Goal: Communication & Community: Answer question/provide support

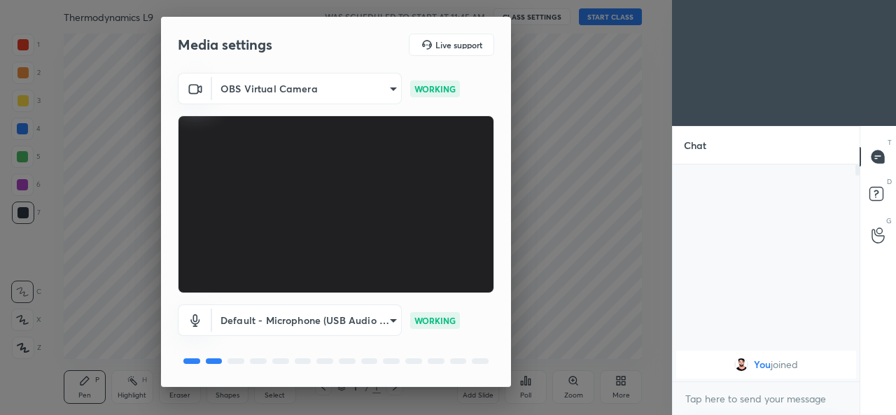
scroll to position [44, 0]
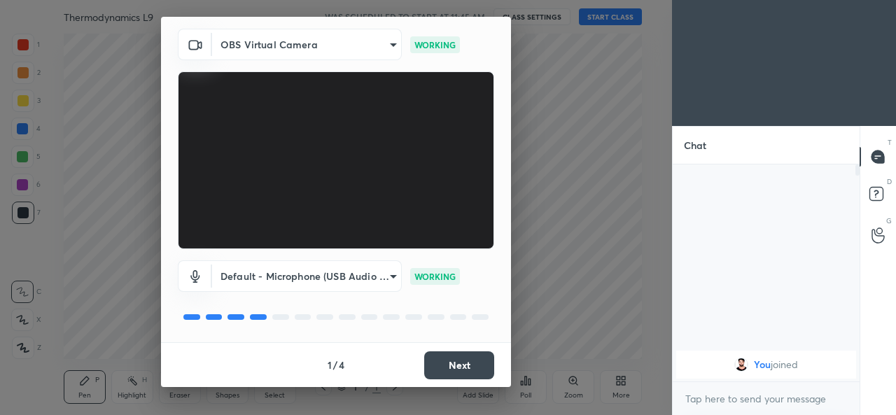
click at [461, 366] on button "Next" at bounding box center [459, 366] width 70 height 28
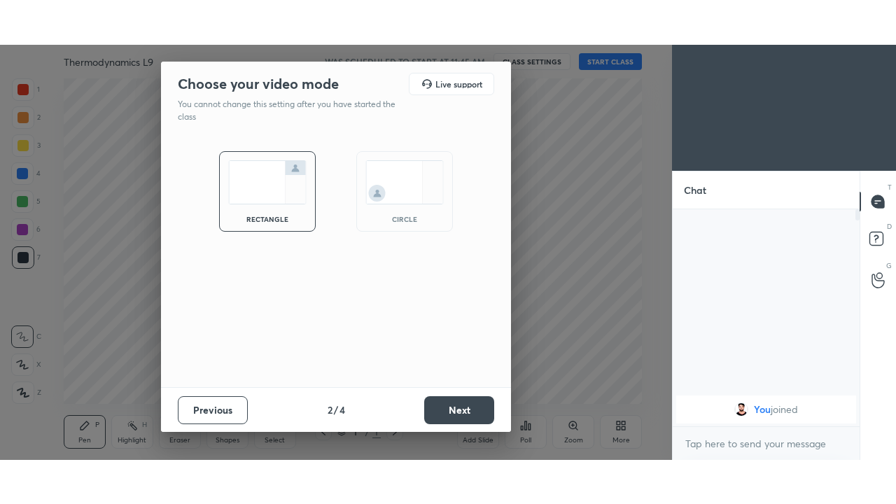
scroll to position [0, 0]
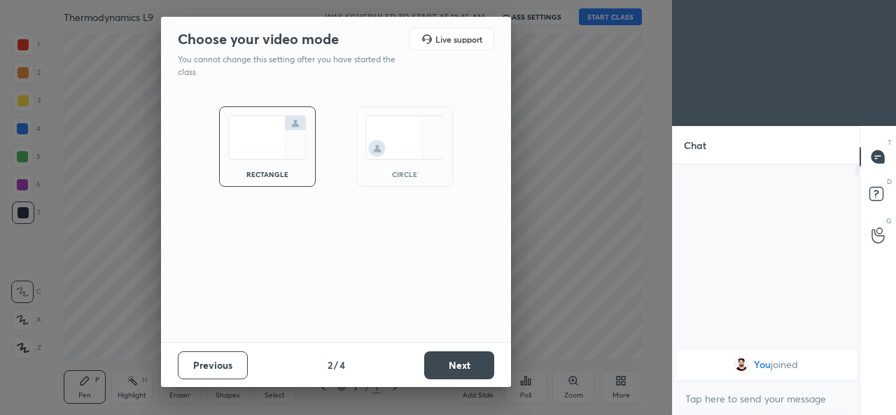
click at [464, 371] on button "Next" at bounding box center [459, 366] width 70 height 28
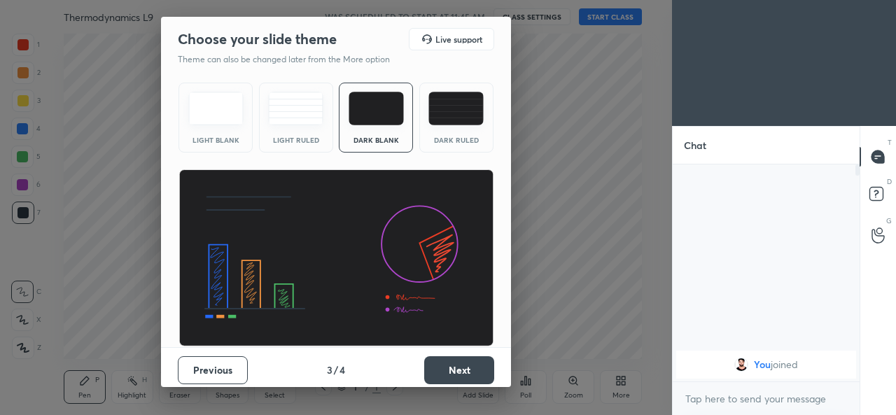
click at [464, 373] on button "Next" at bounding box center [459, 370] width 70 height 28
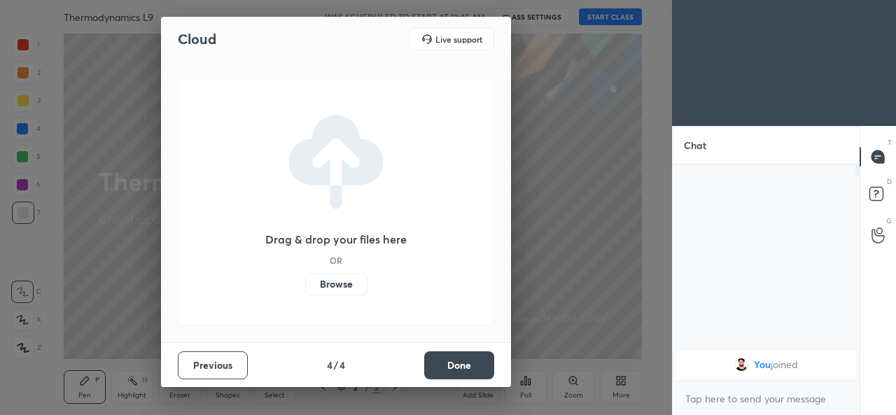
click at [351, 280] on label "Browse" at bounding box center [336, 284] width 62 height 22
click at [305, 280] on input "Browse" at bounding box center [305, 284] width 0 height 22
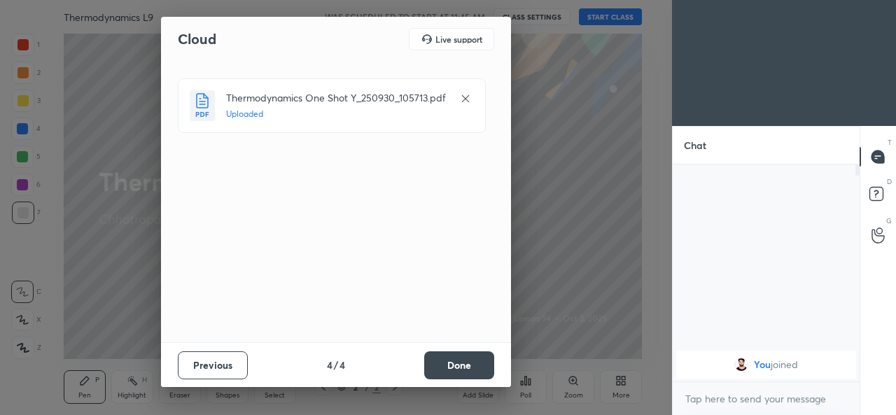
click at [472, 366] on button "Done" at bounding box center [459, 366] width 70 height 28
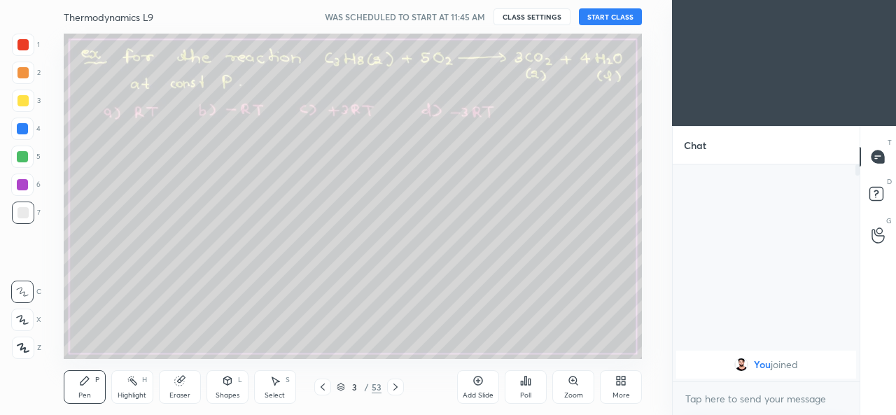
click at [606, 20] on button "START CLASS" at bounding box center [610, 16] width 63 height 17
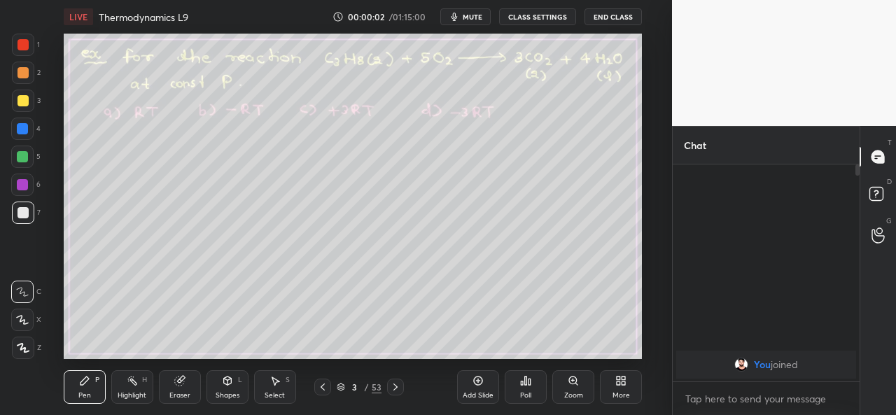
click at [619, 384] on icon at bounding box center [619, 384] width 4 height 4
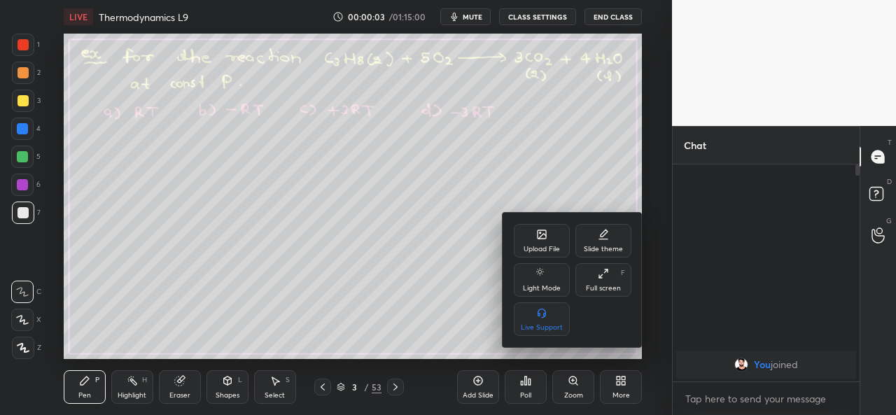
click at [599, 287] on div "Full screen" at bounding box center [603, 288] width 35 height 7
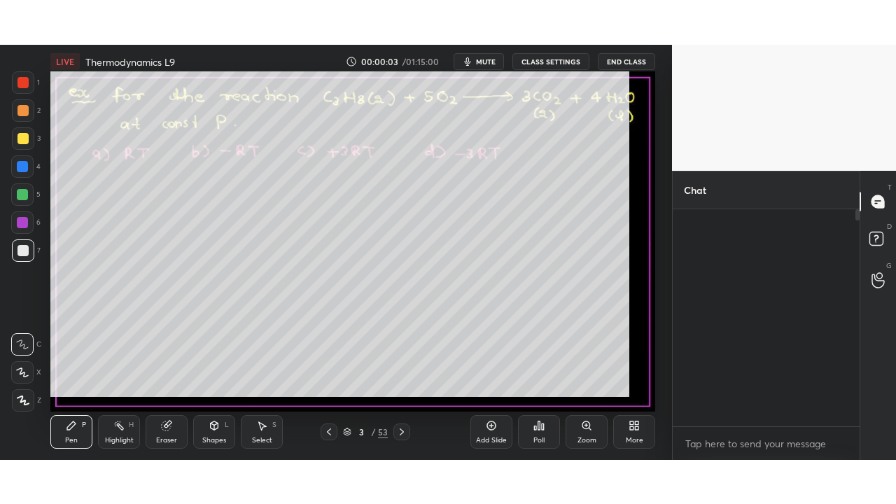
scroll to position [185, 183]
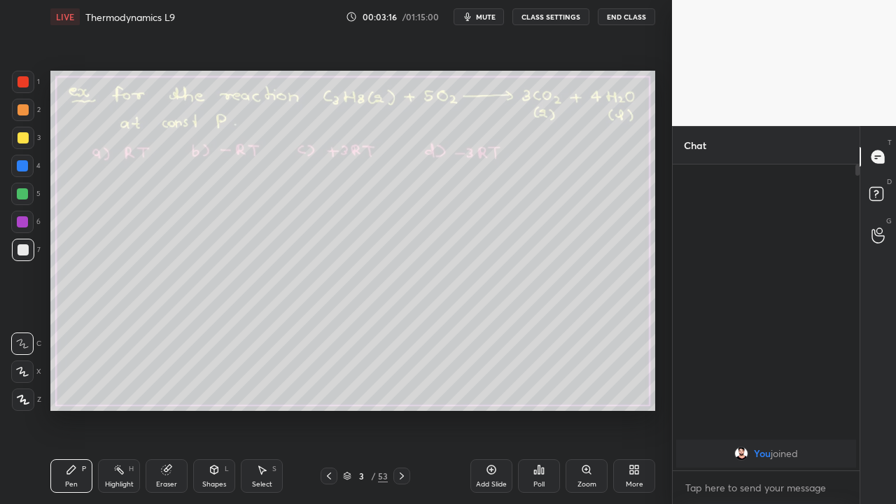
click at [401, 415] on icon at bounding box center [401, 476] width 11 height 11
click at [403, 415] on icon at bounding box center [402, 476] width 4 height 7
click at [402, 415] on icon at bounding box center [401, 476] width 11 height 11
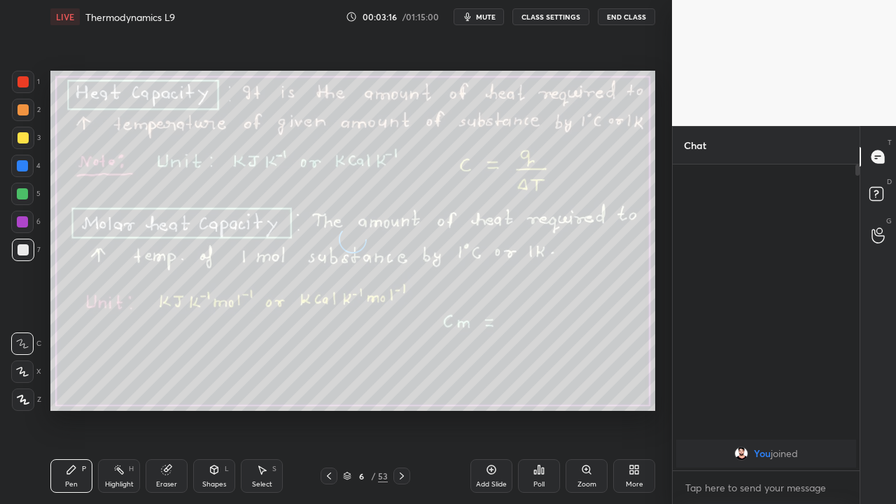
click at [401, 415] on icon at bounding box center [401, 476] width 11 height 11
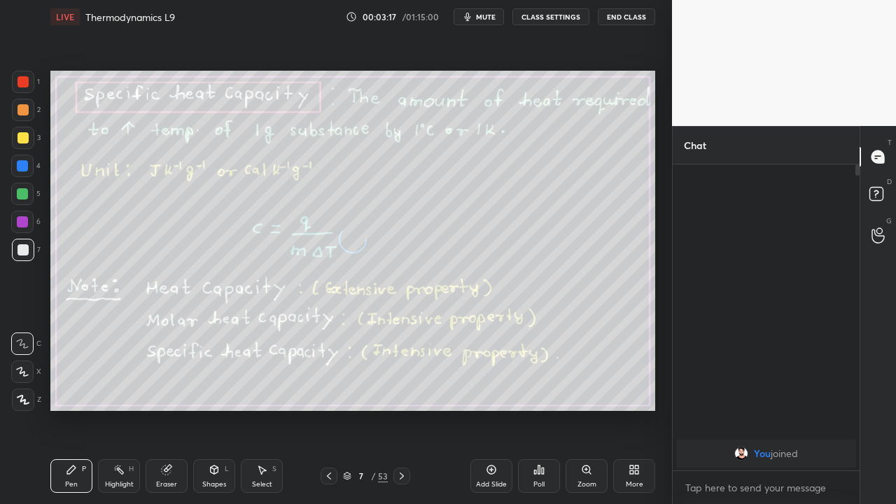
click at [401, 415] on icon at bounding box center [401, 476] width 11 height 11
click at [377, 415] on div "8 / 53" at bounding box center [365, 476] width 45 height 13
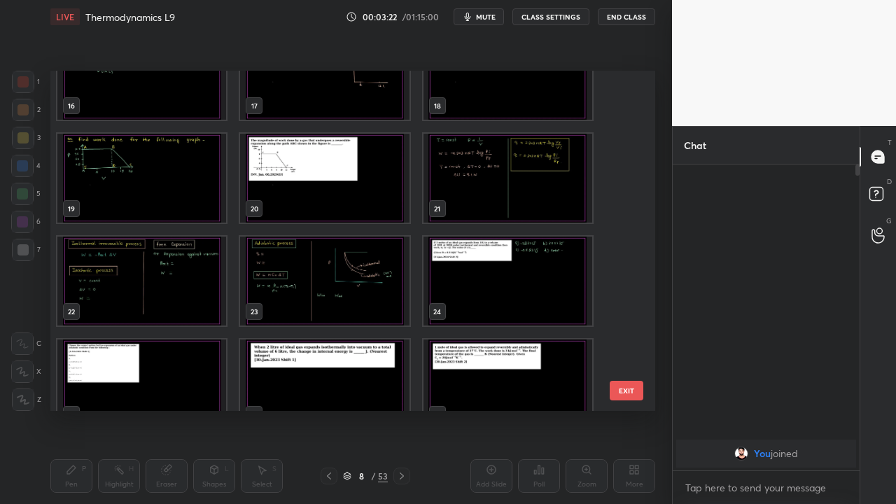
scroll to position [616, 0]
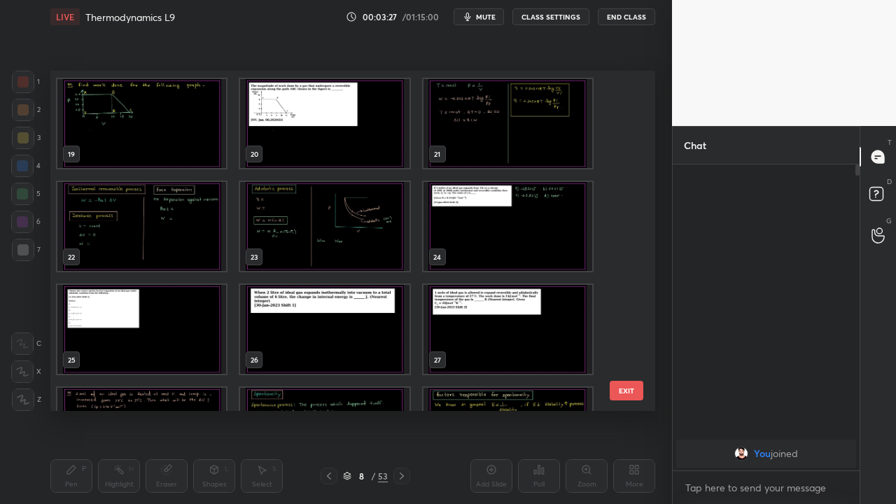
click at [193, 245] on img "grid" at bounding box center [141, 226] width 169 height 89
click at [193, 244] on img "grid" at bounding box center [141, 226] width 169 height 89
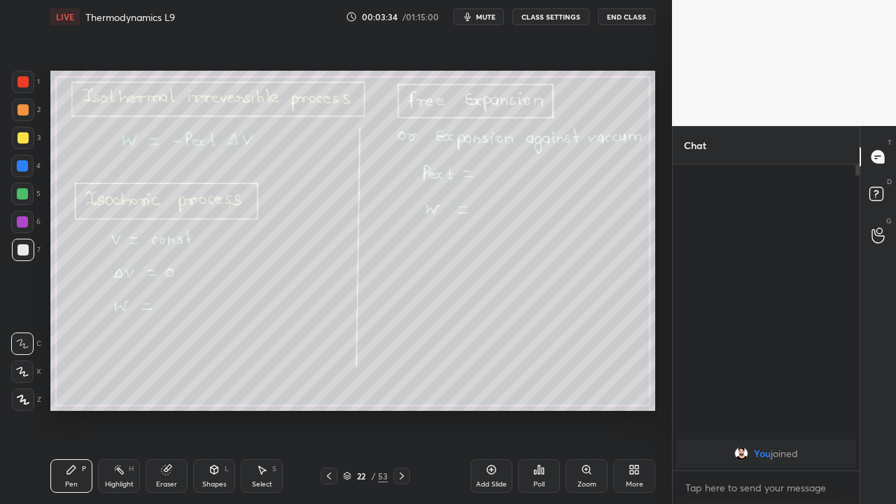
click at [401, 415] on icon at bounding box center [401, 476] width 11 height 11
click at [329, 415] on icon at bounding box center [328, 476] width 11 height 11
click at [22, 135] on div at bounding box center [23, 137] width 11 height 11
click at [22, 251] on div at bounding box center [23, 249] width 11 height 11
click at [401, 415] on icon at bounding box center [401, 476] width 11 height 11
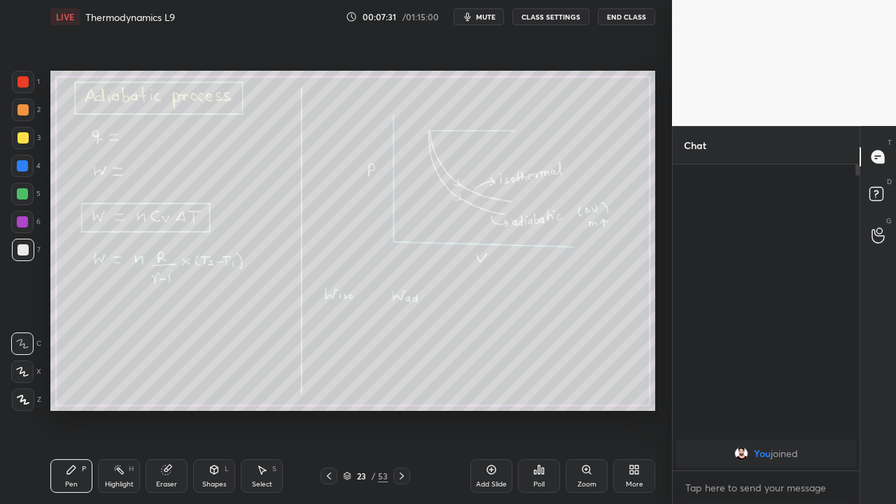
click at [21, 137] on div at bounding box center [23, 137] width 11 height 11
click at [405, 415] on icon at bounding box center [401, 476] width 11 height 11
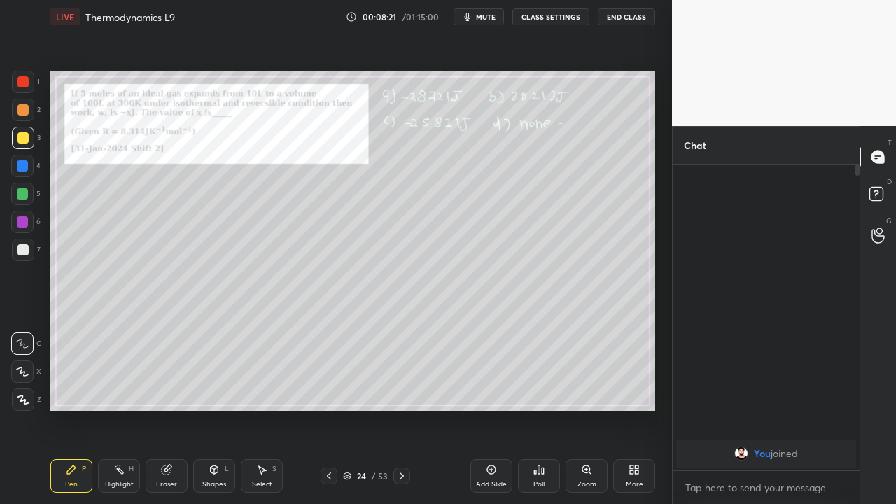
click at [403, 415] on icon at bounding box center [402, 476] width 4 height 7
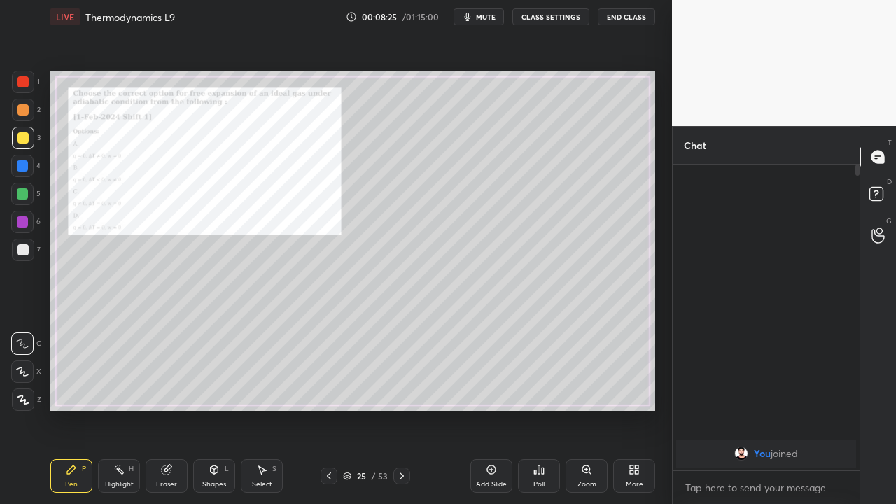
click at [494, 415] on icon at bounding box center [491, 469] width 11 height 11
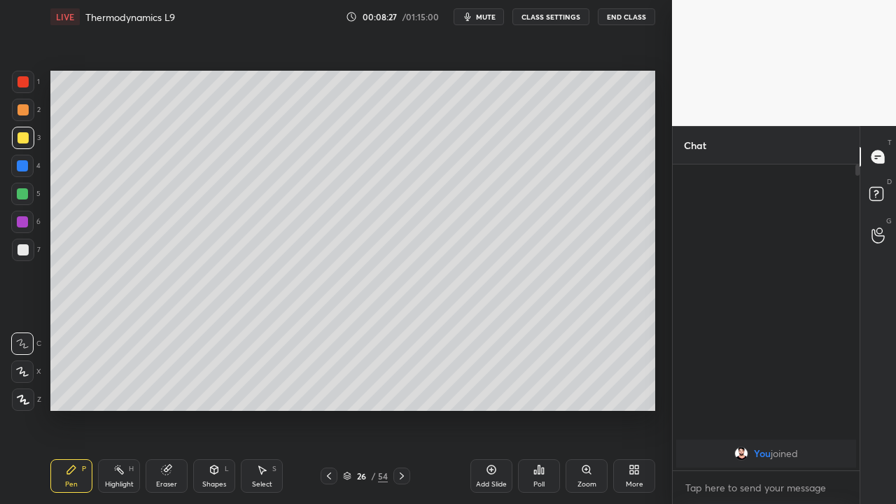
click at [329, 415] on icon at bounding box center [328, 476] width 11 height 11
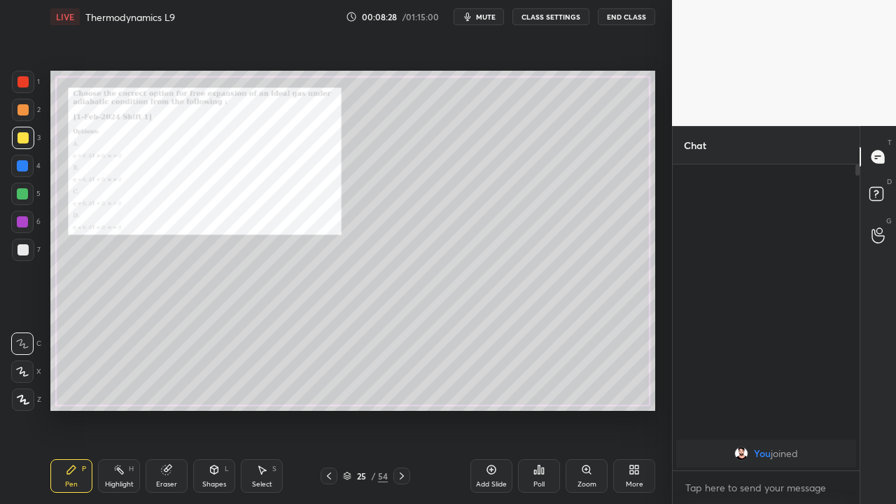
click at [580, 415] on div "Zoom" at bounding box center [587, 476] width 42 height 34
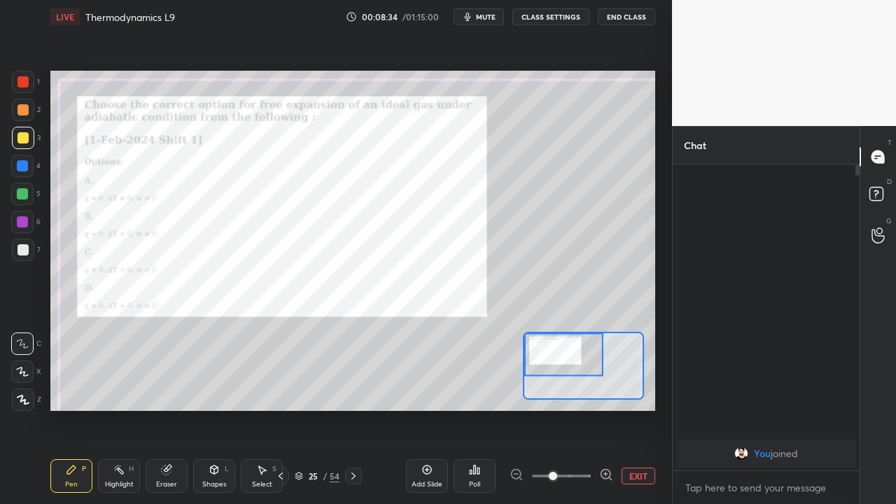
click at [26, 112] on div at bounding box center [23, 109] width 11 height 11
click at [285, 415] on div "Setting up your live class Poll for secs No correct answer Start poll" at bounding box center [353, 241] width 616 height 415
click at [631, 415] on button "EXIT" at bounding box center [639, 476] width 34 height 17
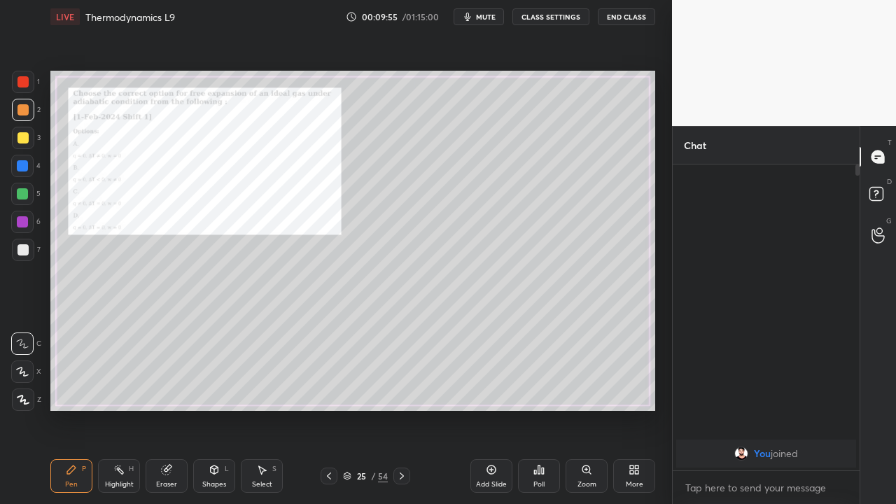
click at [329, 415] on icon at bounding box center [329, 476] width 4 height 7
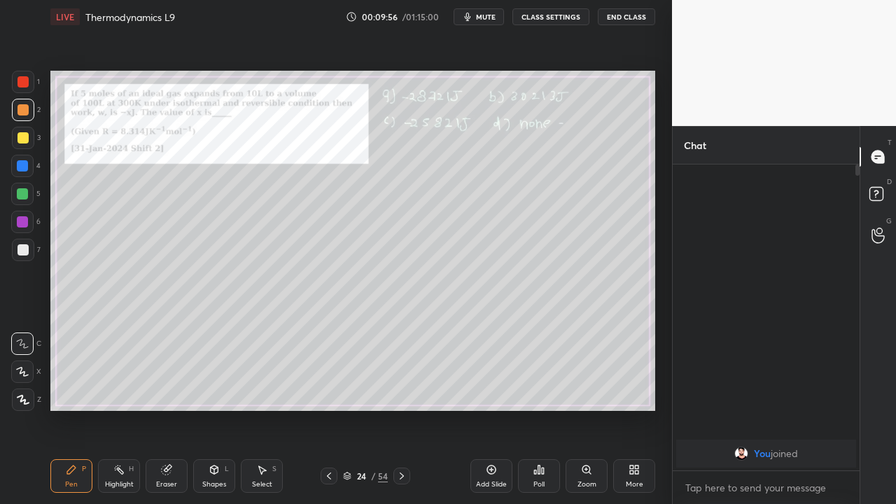
click at [329, 415] on icon at bounding box center [328, 476] width 11 height 11
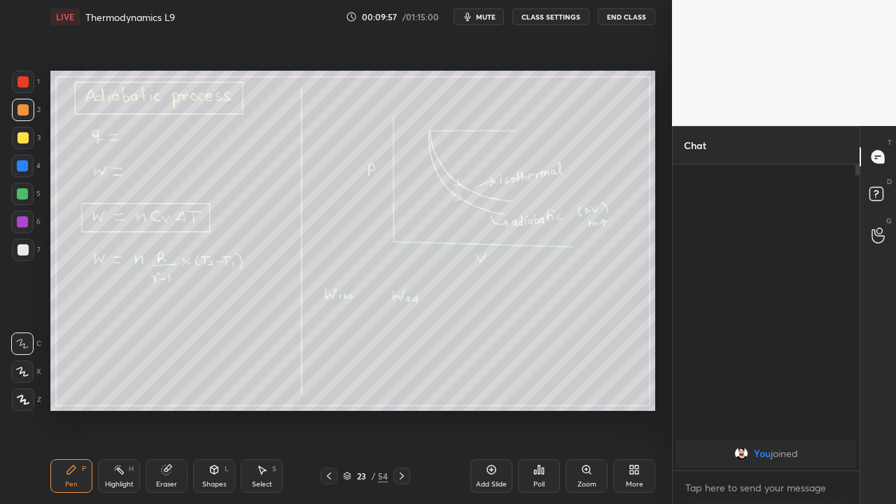
click at [330, 415] on icon at bounding box center [328, 476] width 11 height 11
click at [402, 415] on icon at bounding box center [402, 476] width 4 height 7
click at [401, 415] on icon at bounding box center [401, 476] width 11 height 11
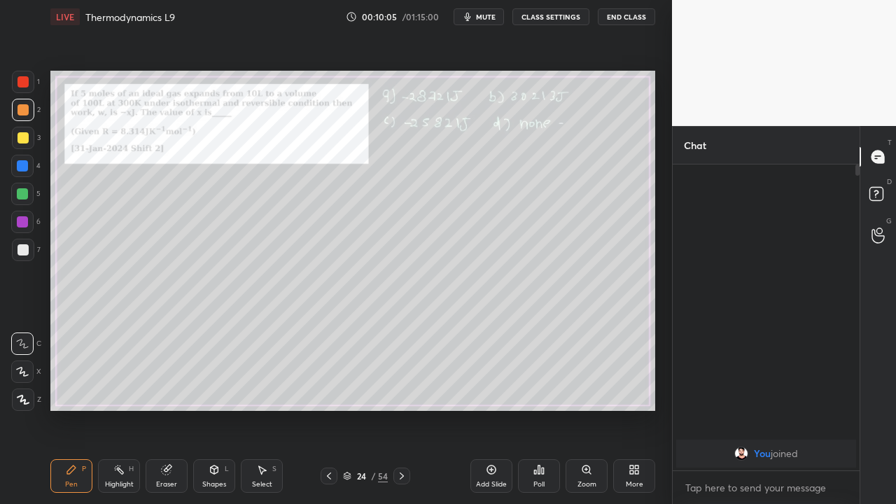
click at [401, 415] on icon at bounding box center [401, 476] width 11 height 11
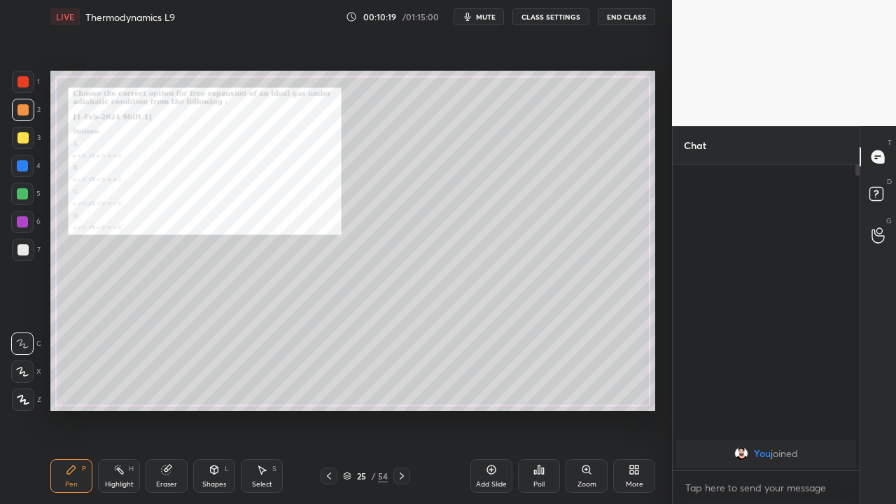
click at [407, 415] on icon at bounding box center [401, 476] width 11 height 11
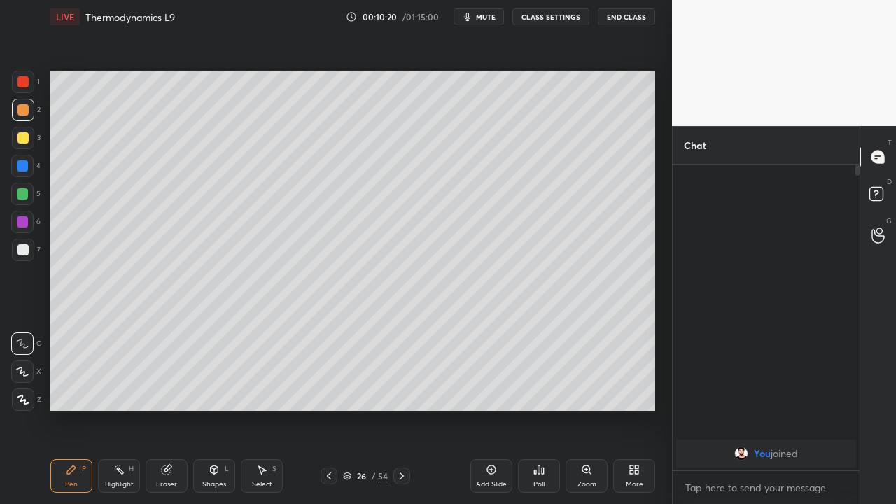
click at [407, 415] on icon at bounding box center [401, 476] width 11 height 11
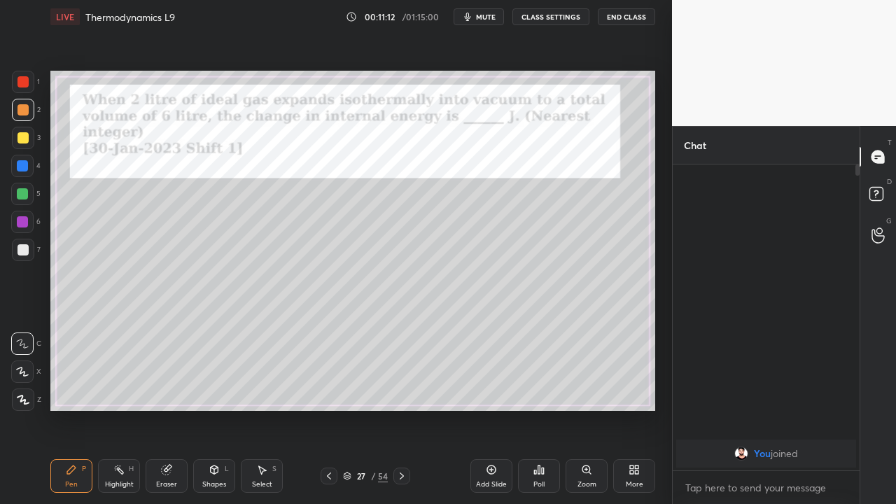
click at [408, 415] on div at bounding box center [402, 476] width 17 height 17
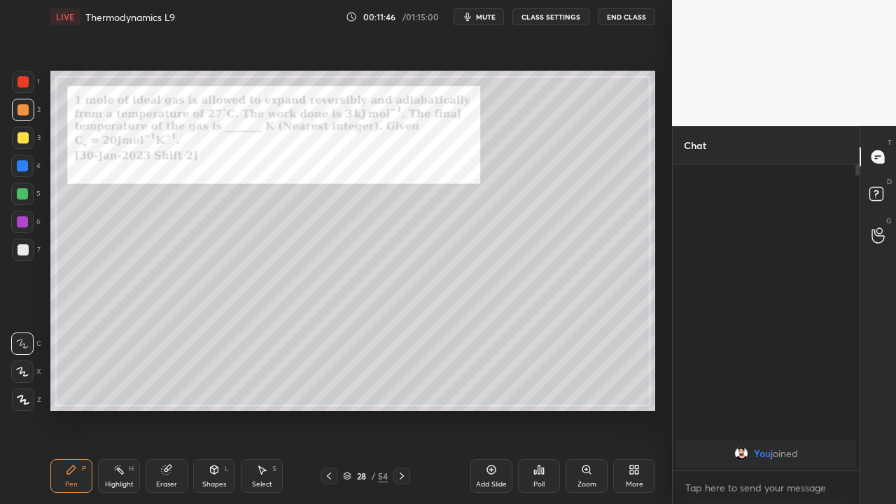
click at [330, 415] on icon at bounding box center [328, 476] width 11 height 11
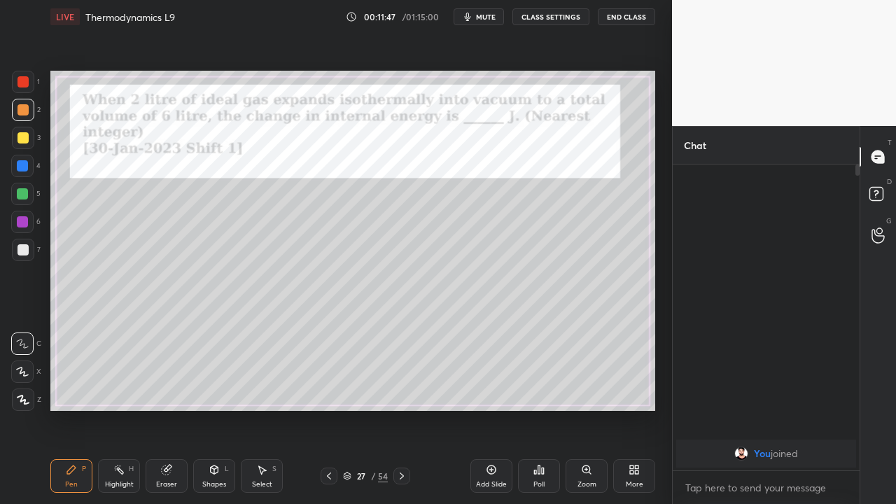
click at [328, 415] on icon at bounding box center [328, 476] width 11 height 11
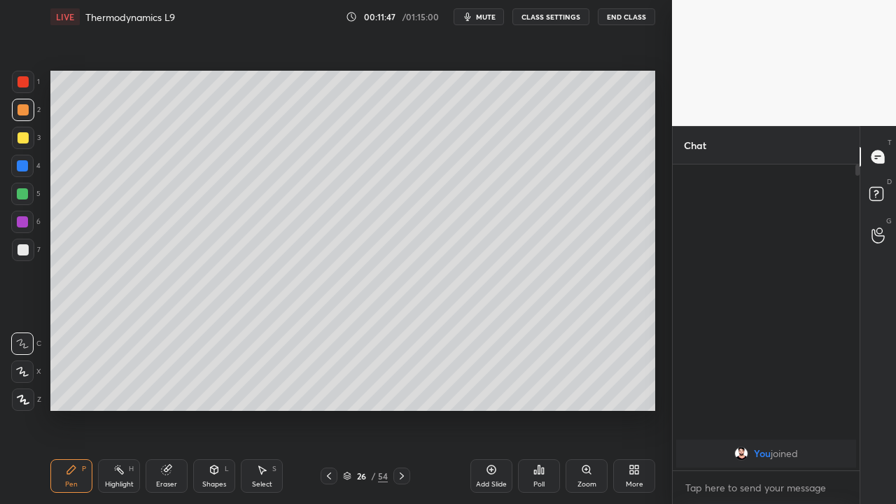
click at [329, 415] on icon at bounding box center [328, 476] width 11 height 11
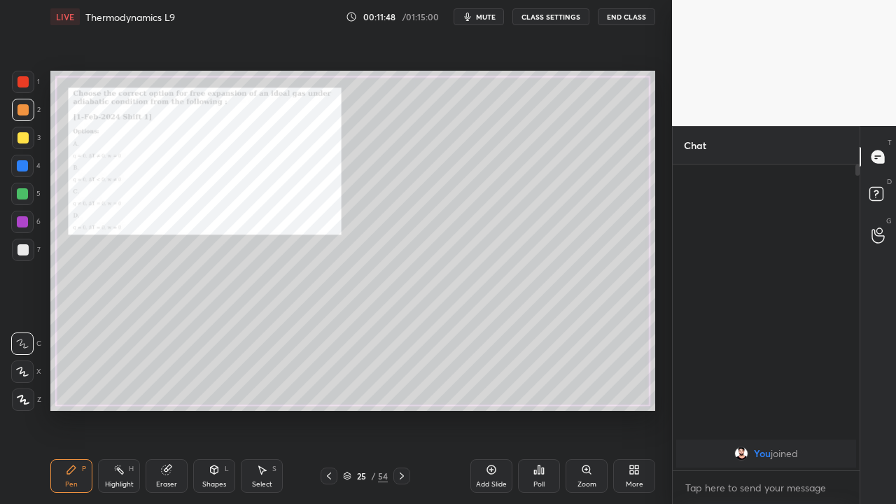
click at [329, 415] on icon at bounding box center [328, 476] width 11 height 11
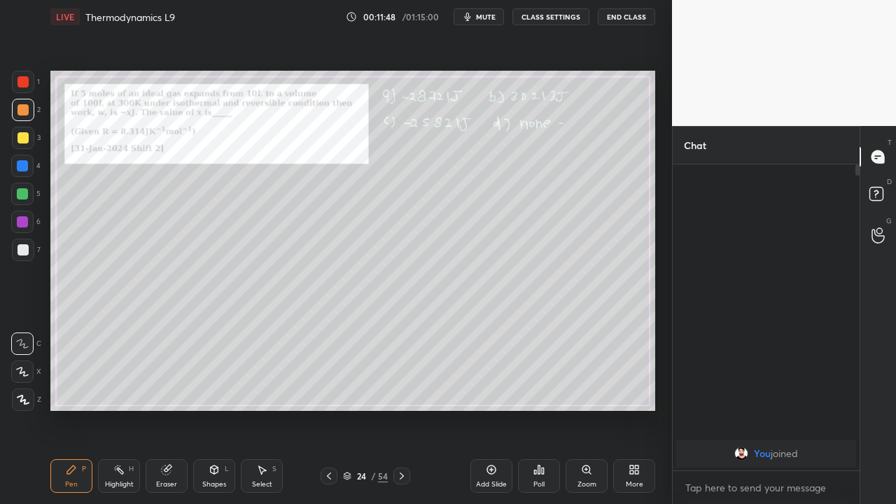
click at [329, 415] on icon at bounding box center [328, 476] width 11 height 11
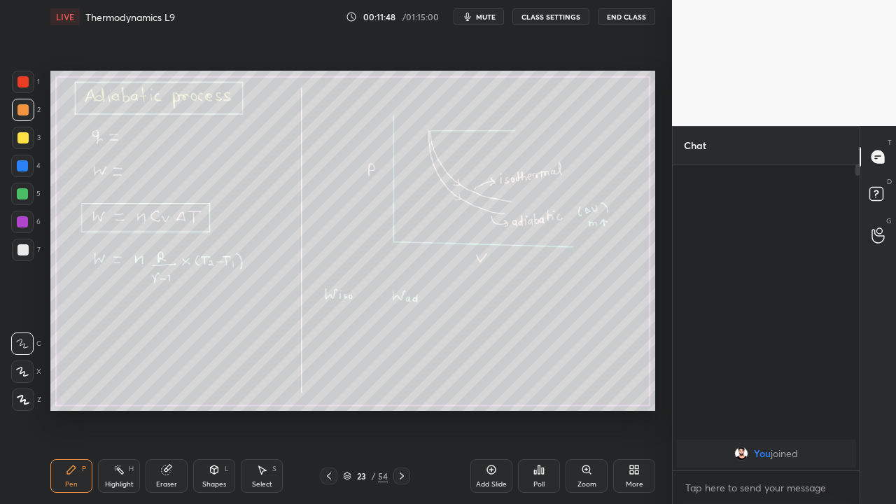
click at [330, 415] on icon at bounding box center [329, 476] width 4 height 7
click at [328, 415] on div at bounding box center [329, 476] width 17 height 17
click at [401, 415] on icon at bounding box center [401, 476] width 11 height 11
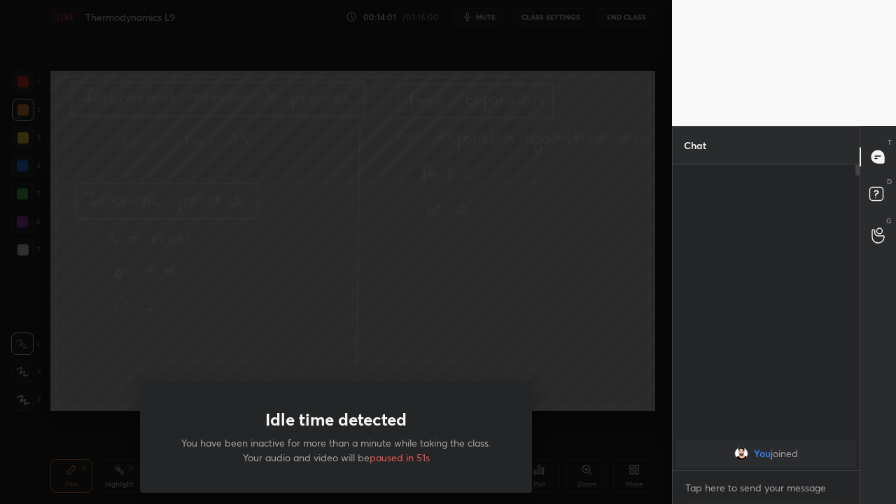
click at [609, 408] on div "Idle time detected You have been inactive for more than a minute while taking t…" at bounding box center [336, 252] width 672 height 504
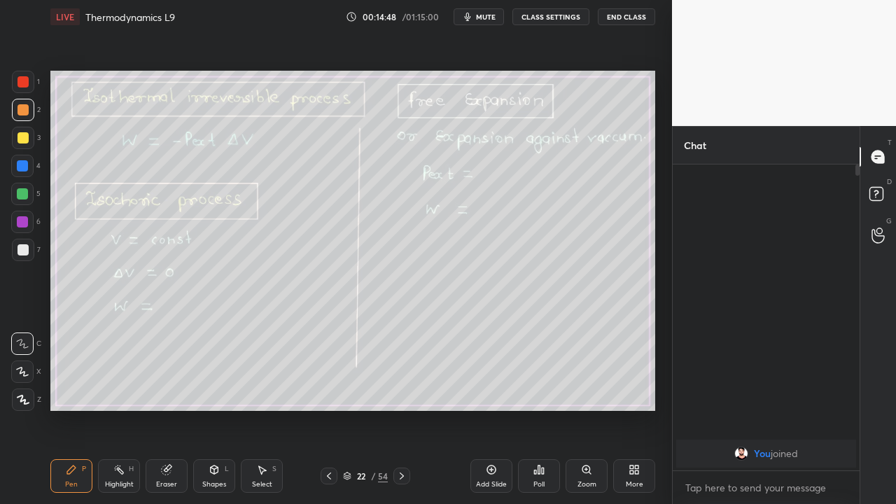
click at [401, 415] on icon at bounding box center [401, 476] width 11 height 11
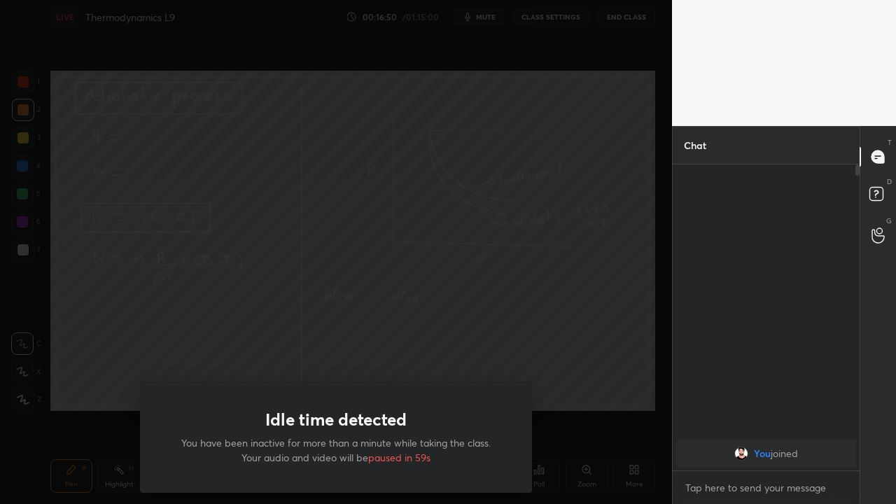
click at [622, 415] on div "Idle time detected You have been inactive for more than a minute while taking t…" at bounding box center [336, 252] width 672 height 504
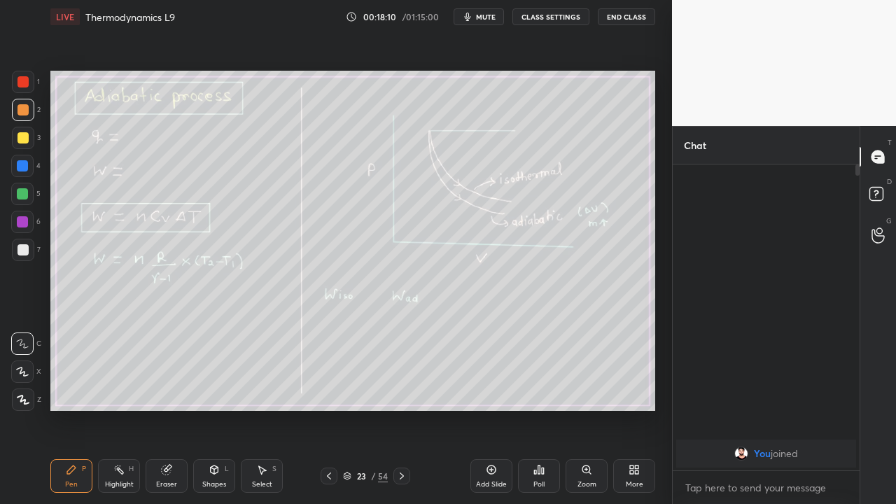
click at [400, 415] on div at bounding box center [402, 476] width 17 height 17
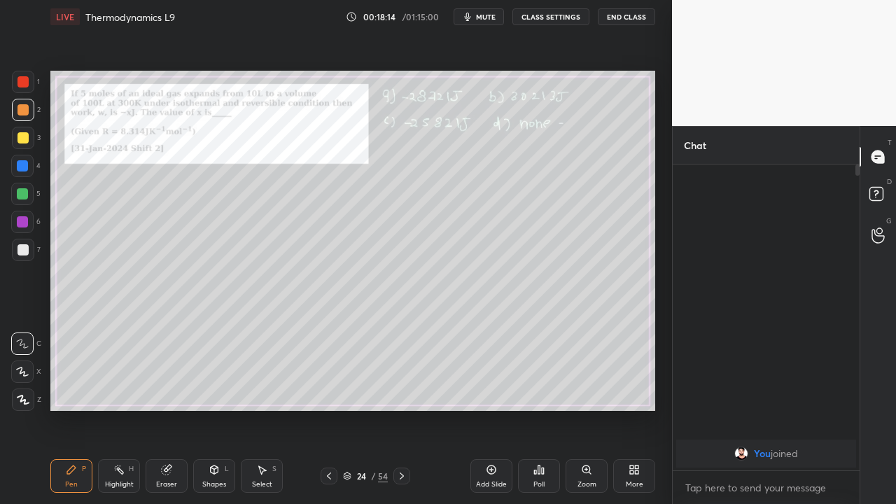
click at [406, 415] on div at bounding box center [402, 476] width 17 height 17
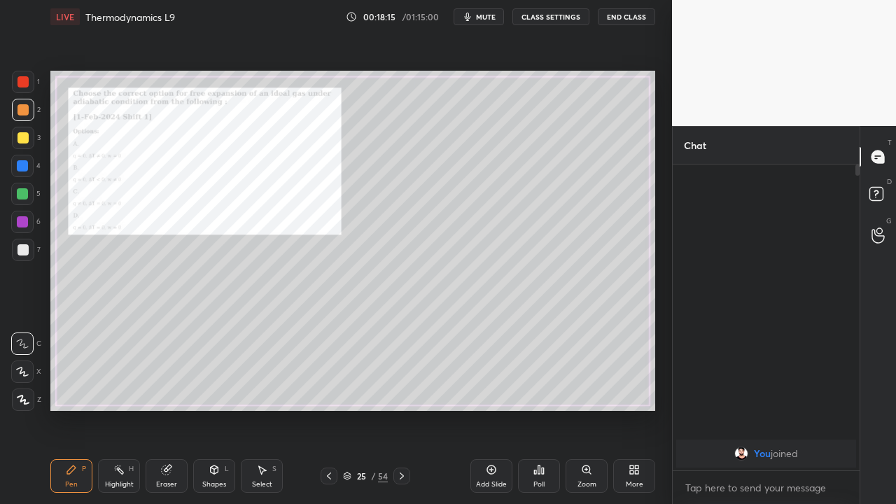
click at [401, 415] on icon at bounding box center [401, 476] width 11 height 11
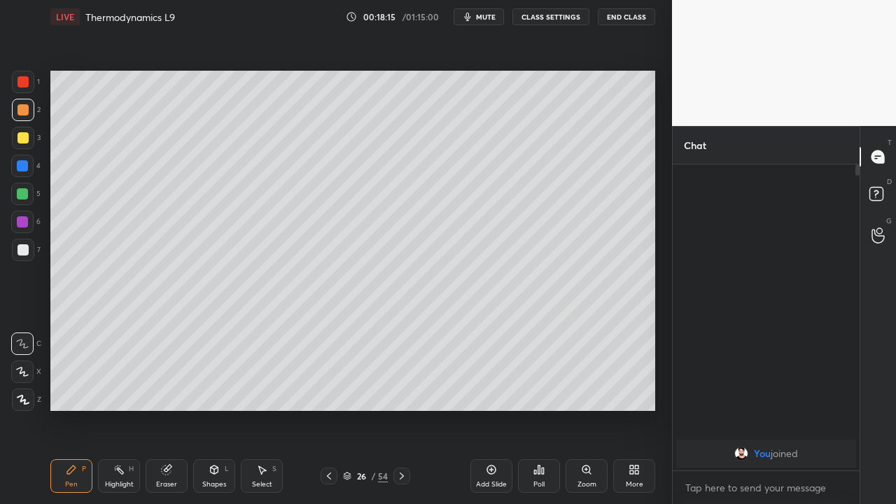
click at [406, 415] on div at bounding box center [402, 476] width 17 height 17
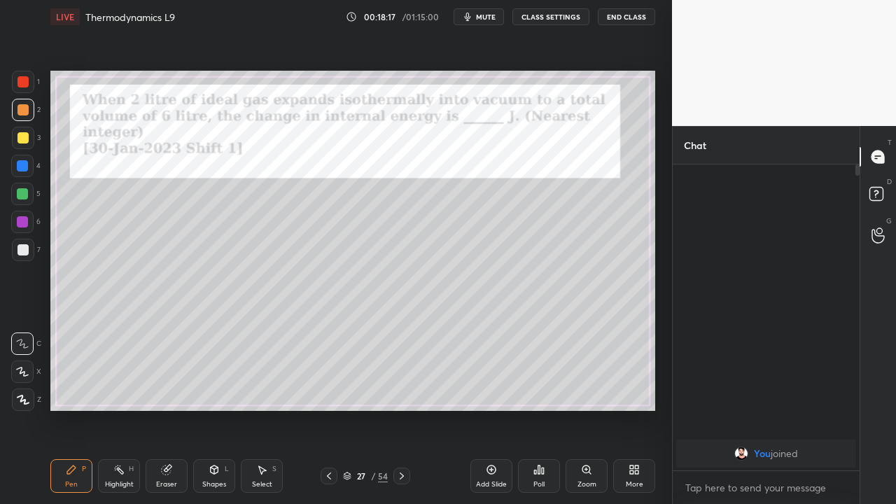
click at [402, 415] on icon at bounding box center [401, 476] width 11 height 11
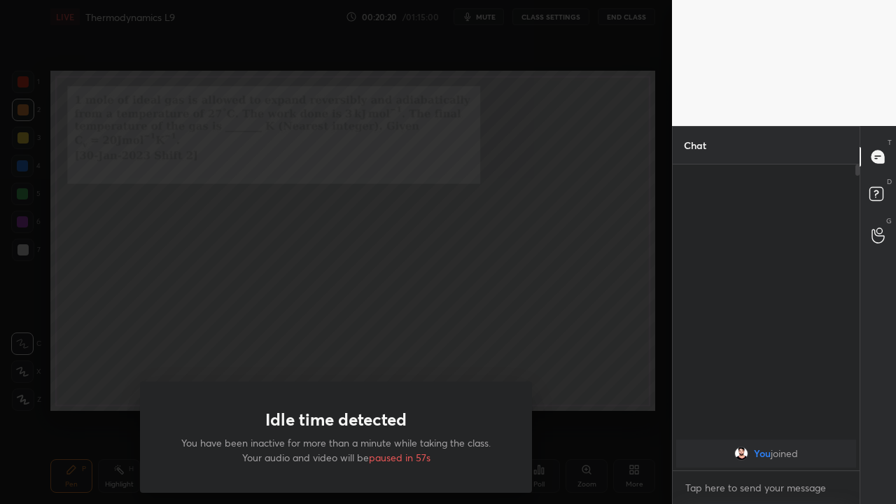
click at [561, 405] on div "Idle time detected You have been inactive for more than a minute while taking t…" at bounding box center [336, 252] width 672 height 504
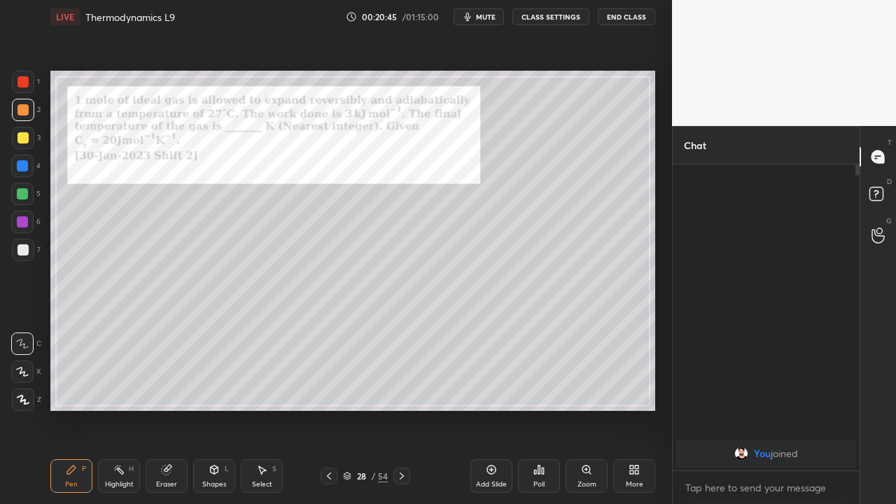
click at [20, 141] on div at bounding box center [23, 137] width 11 height 11
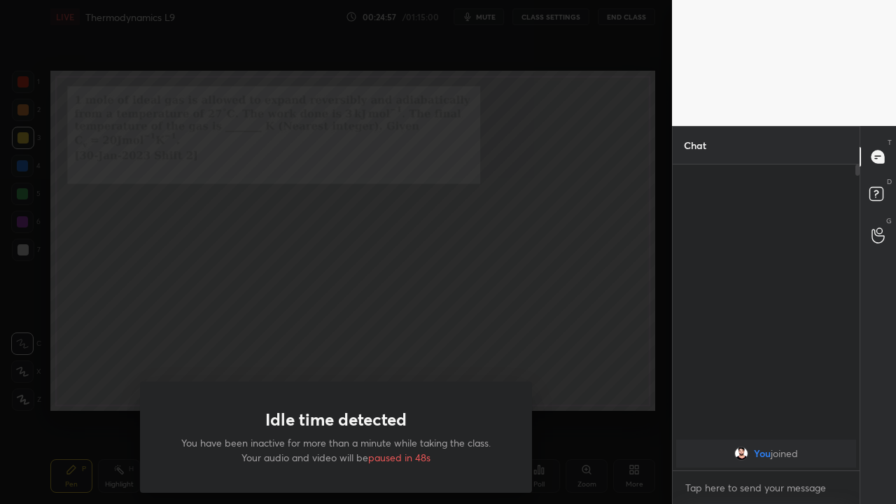
click at [608, 356] on div "Idle time detected You have been inactive for more than a minute while taking t…" at bounding box center [336, 252] width 672 height 504
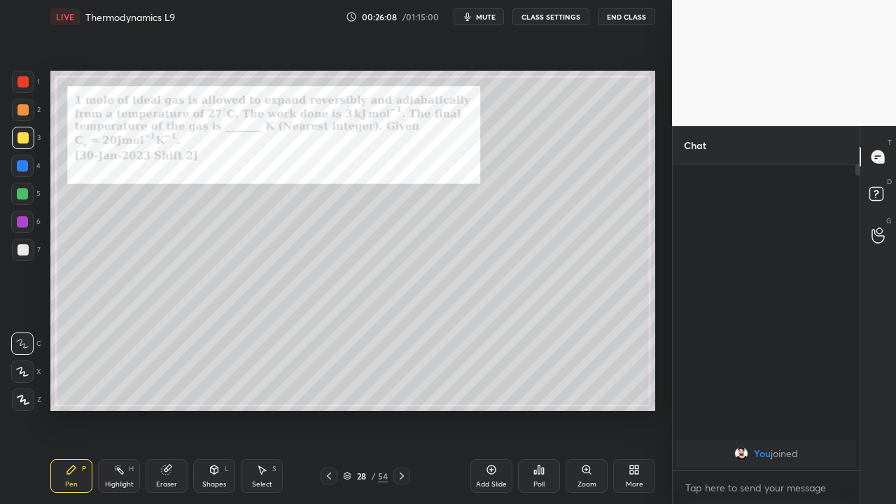
click at [405, 415] on div at bounding box center [402, 476] width 17 height 17
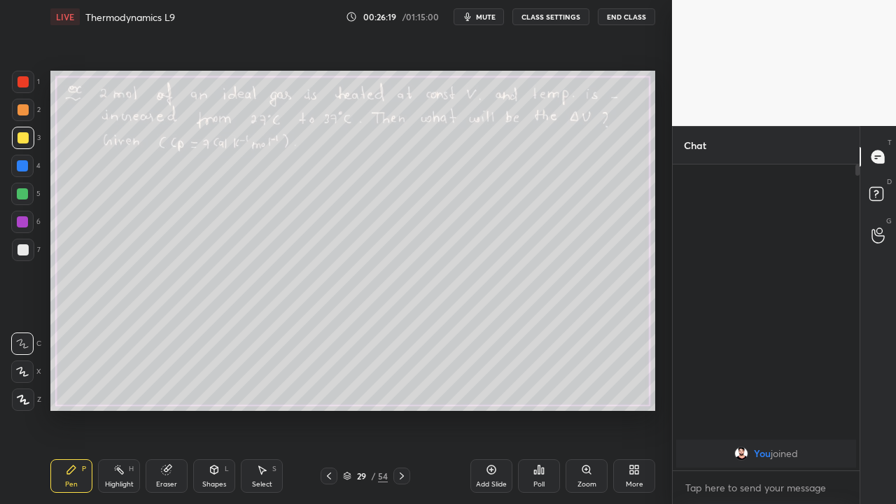
click at [401, 415] on icon at bounding box center [401, 476] width 11 height 11
click at [330, 415] on icon at bounding box center [328, 476] width 11 height 11
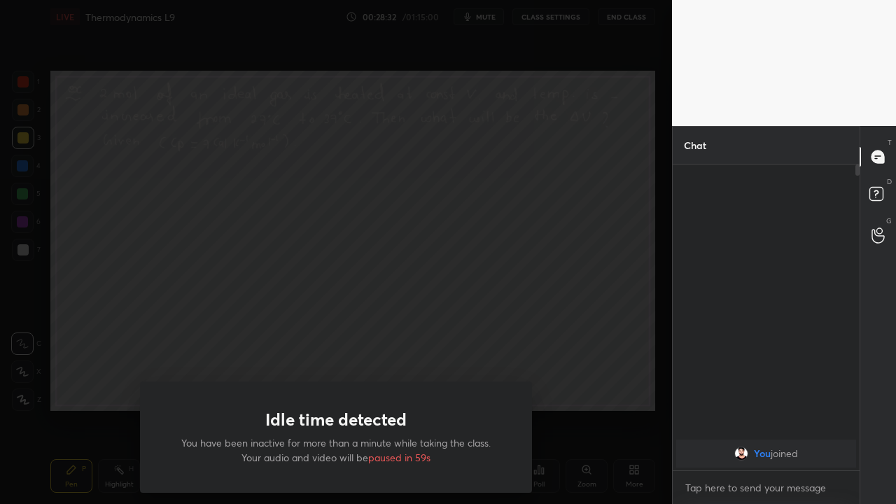
click at [362, 358] on div "Idle time detected You have been inactive for more than a minute while taking t…" at bounding box center [336, 252] width 672 height 504
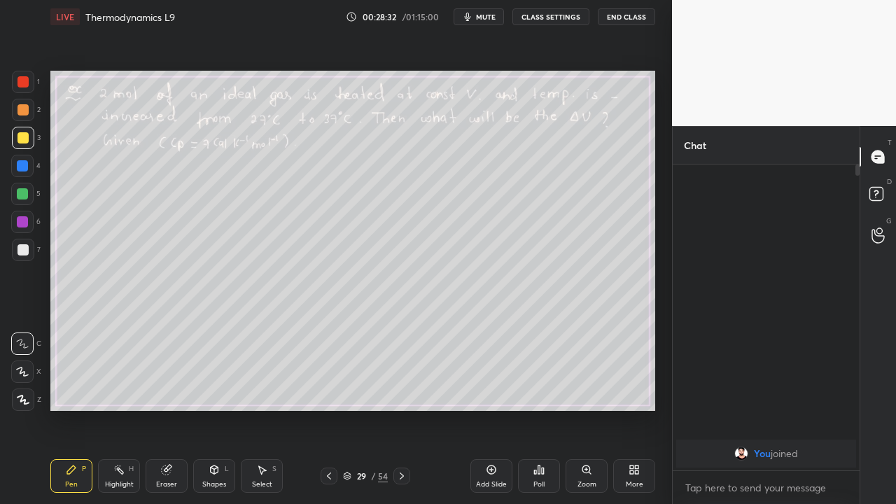
click at [401, 415] on icon at bounding box center [401, 476] width 11 height 11
click at [25, 197] on div at bounding box center [22, 193] width 11 height 11
click at [394, 415] on div at bounding box center [402, 476] width 17 height 17
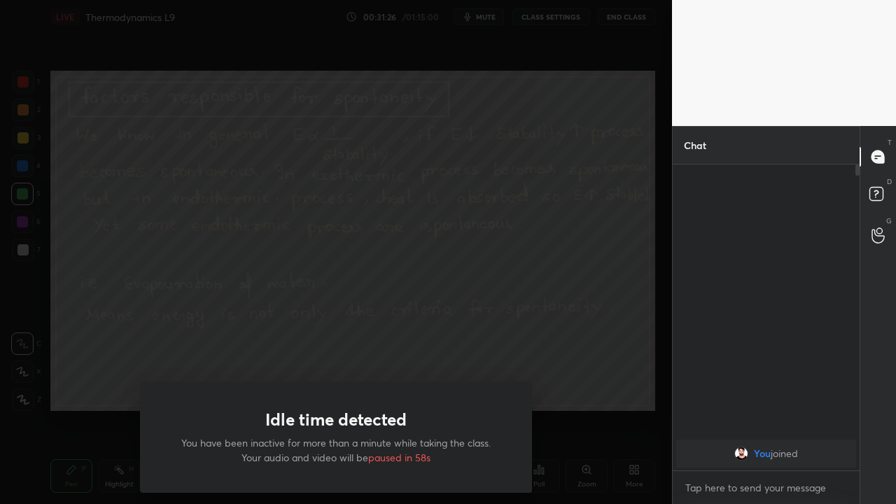
click at [493, 286] on div "Idle time detected You have been inactive for more than a minute while taking t…" at bounding box center [336, 252] width 672 height 504
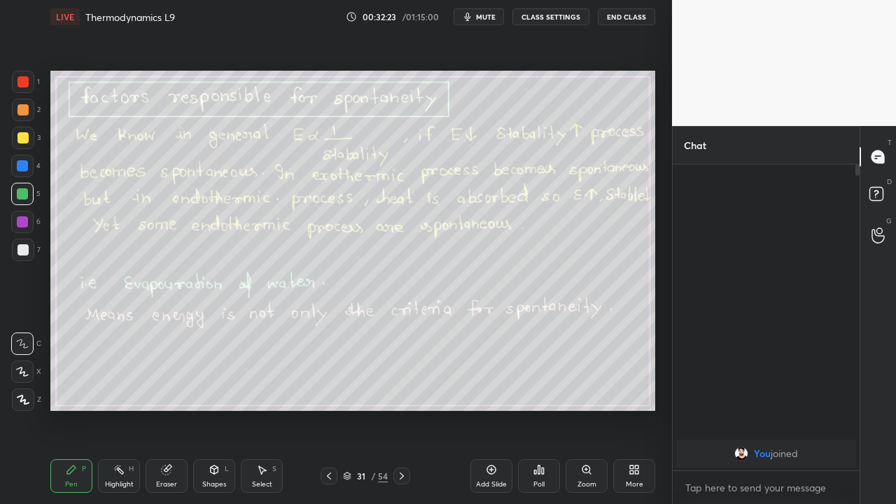
click at [408, 415] on div at bounding box center [402, 476] width 17 height 17
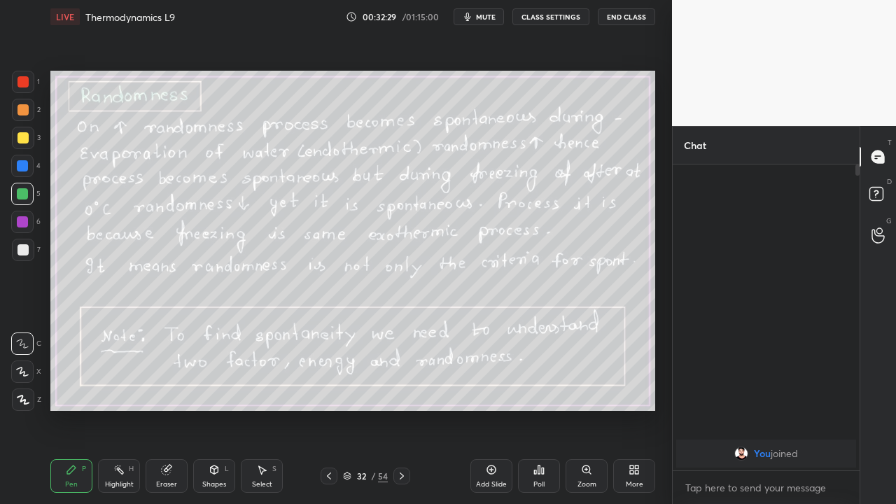
click at [335, 415] on icon at bounding box center [328, 476] width 11 height 11
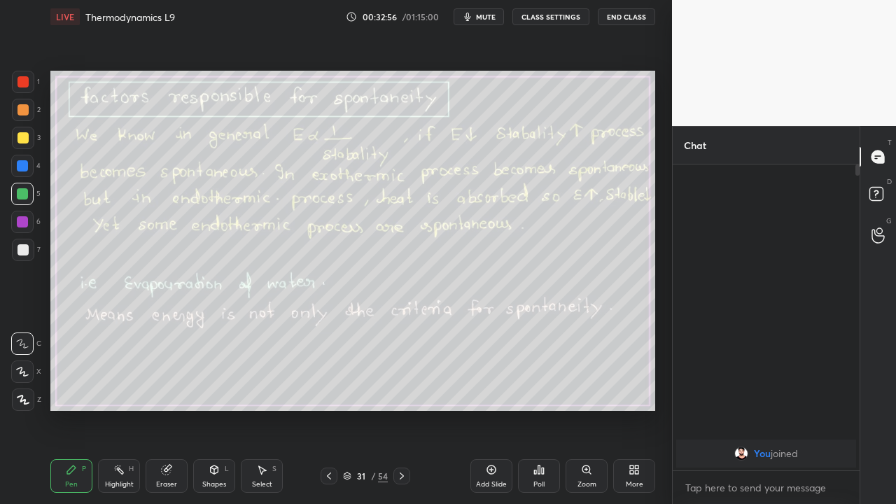
click at [496, 415] on icon at bounding box center [491, 469] width 11 height 11
click at [215, 415] on div "Shapes L" at bounding box center [214, 476] width 42 height 34
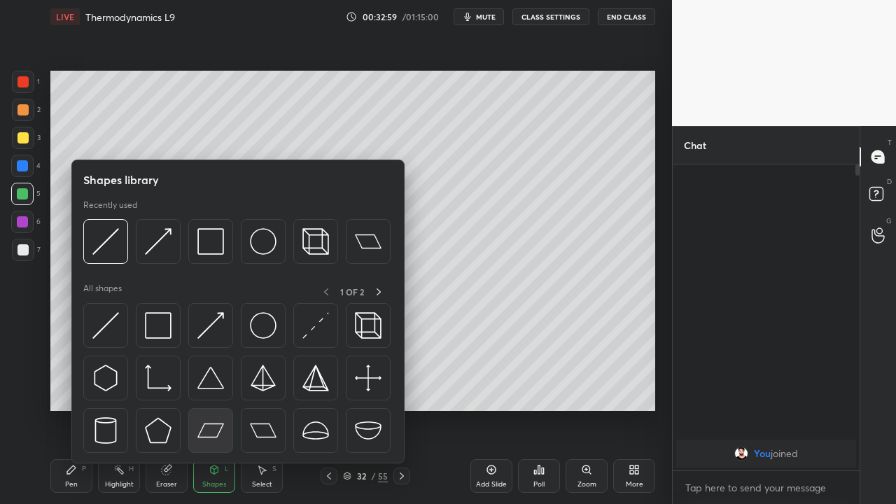
click at [216, 415] on img at bounding box center [210, 430] width 27 height 27
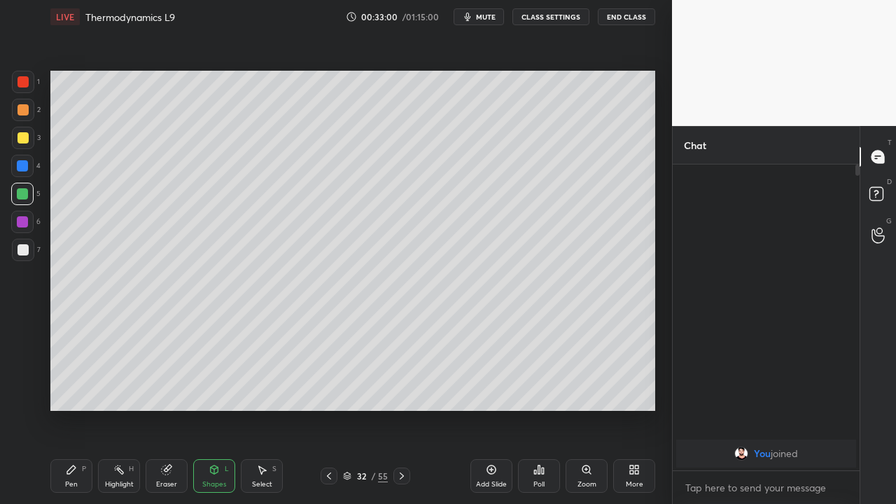
click at [215, 415] on div "Shapes L" at bounding box center [214, 476] width 42 height 34
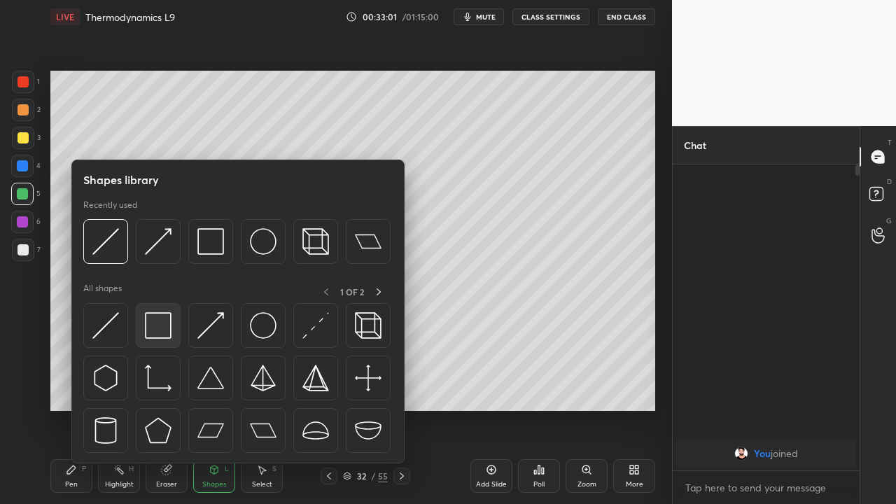
click at [164, 323] on img at bounding box center [158, 325] width 27 height 27
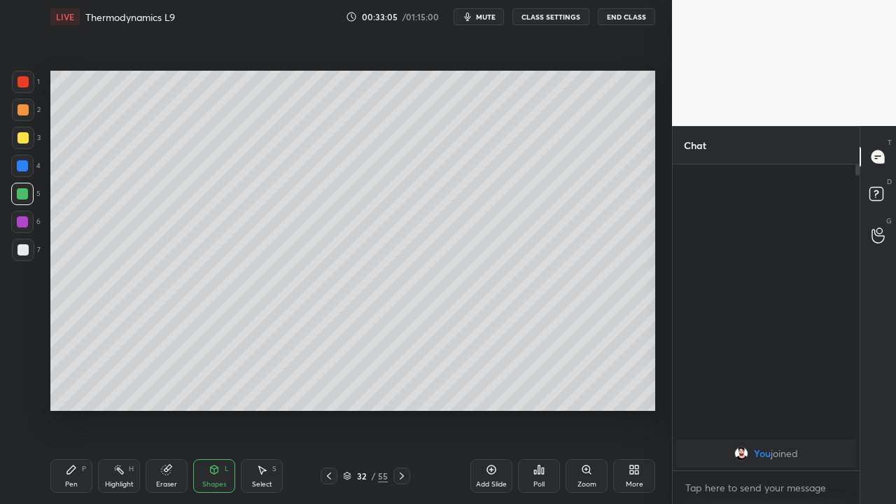
click at [22, 144] on div at bounding box center [23, 138] width 22 height 22
click at [19, 106] on div at bounding box center [23, 109] width 11 height 11
click at [25, 256] on div at bounding box center [23, 250] width 22 height 22
click at [74, 415] on div "Pen P" at bounding box center [71, 476] width 42 height 34
click at [401, 415] on icon at bounding box center [401, 476] width 11 height 11
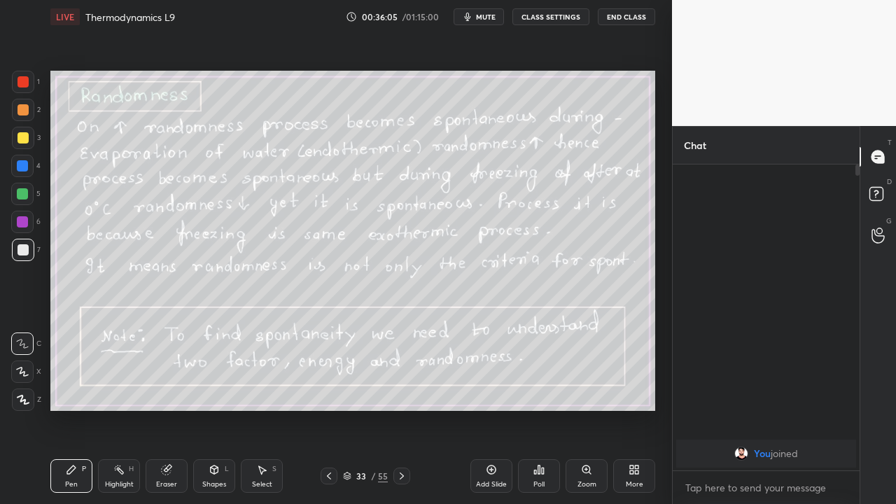
click at [328, 415] on icon at bounding box center [329, 476] width 4 height 7
click at [330, 415] on icon at bounding box center [328, 476] width 11 height 11
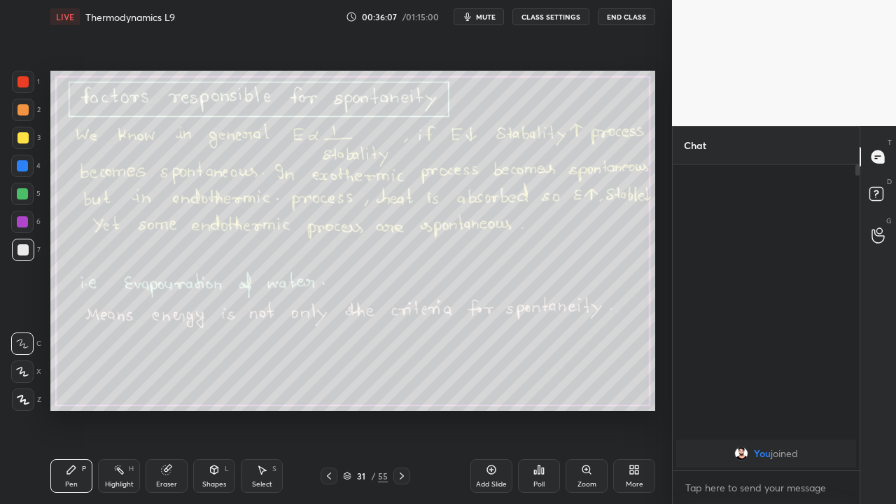
click at [401, 415] on icon at bounding box center [401, 476] width 11 height 11
click at [401, 415] on icon at bounding box center [402, 476] width 4 height 7
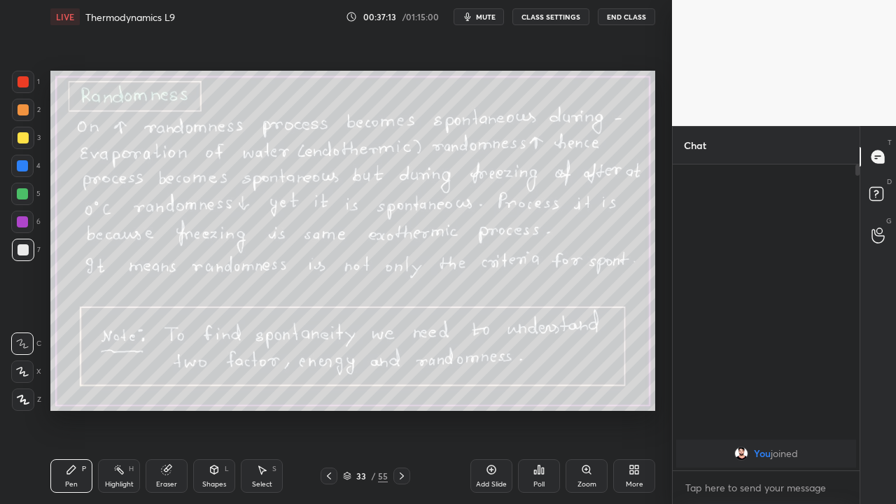
click at [335, 415] on div at bounding box center [329, 476] width 17 height 17
click at [330, 415] on div at bounding box center [329, 476] width 17 height 17
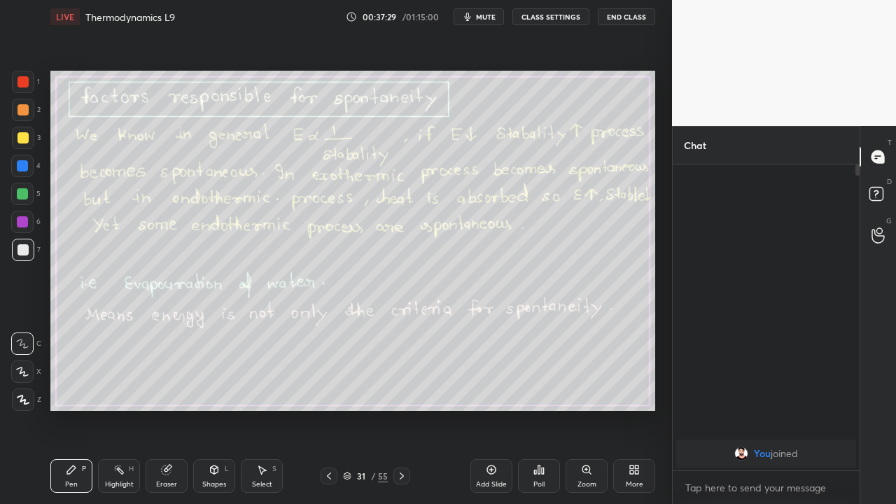
click at [401, 415] on icon at bounding box center [401, 476] width 11 height 11
click at [403, 415] on icon at bounding box center [402, 476] width 4 height 7
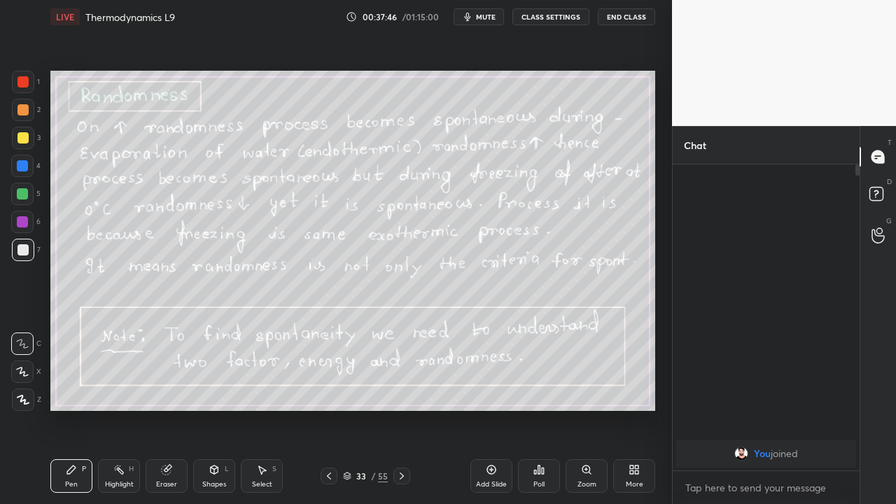
click at [401, 415] on icon at bounding box center [401, 476] width 11 height 11
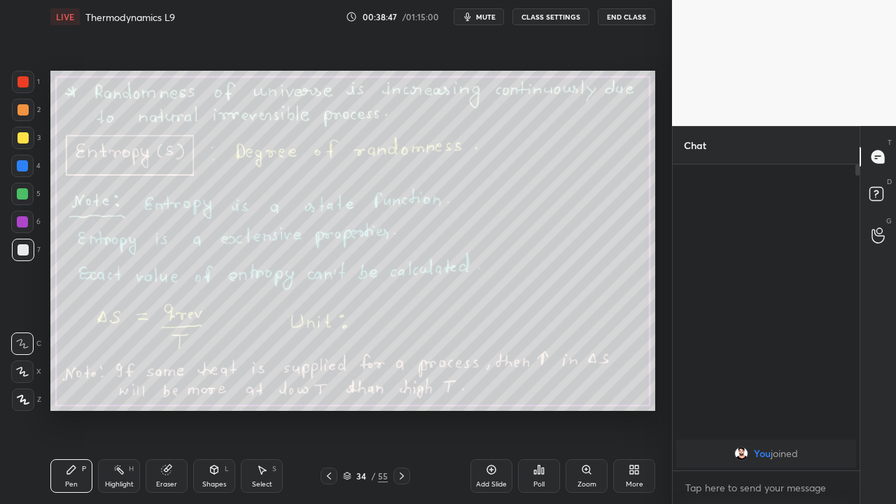
click at [401, 415] on icon at bounding box center [401, 476] width 11 height 11
click at [329, 415] on icon at bounding box center [328, 476] width 11 height 11
click at [403, 415] on icon at bounding box center [401, 476] width 11 height 11
click at [26, 142] on div at bounding box center [23, 137] width 11 height 11
click at [400, 415] on icon at bounding box center [401, 476] width 11 height 11
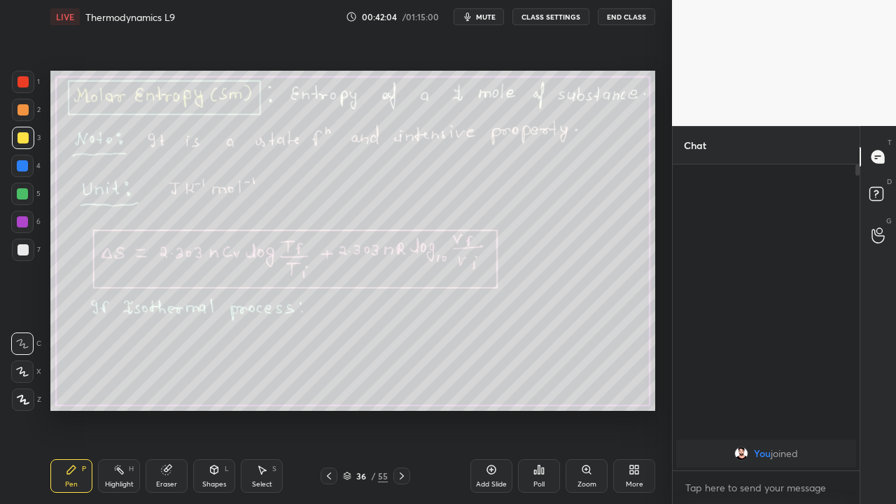
click at [400, 415] on icon at bounding box center [401, 476] width 11 height 11
click at [330, 415] on icon at bounding box center [329, 476] width 4 height 7
click at [401, 415] on icon at bounding box center [401, 476] width 11 height 11
click at [329, 415] on icon at bounding box center [328, 476] width 11 height 11
click at [401, 415] on icon at bounding box center [401, 476] width 11 height 11
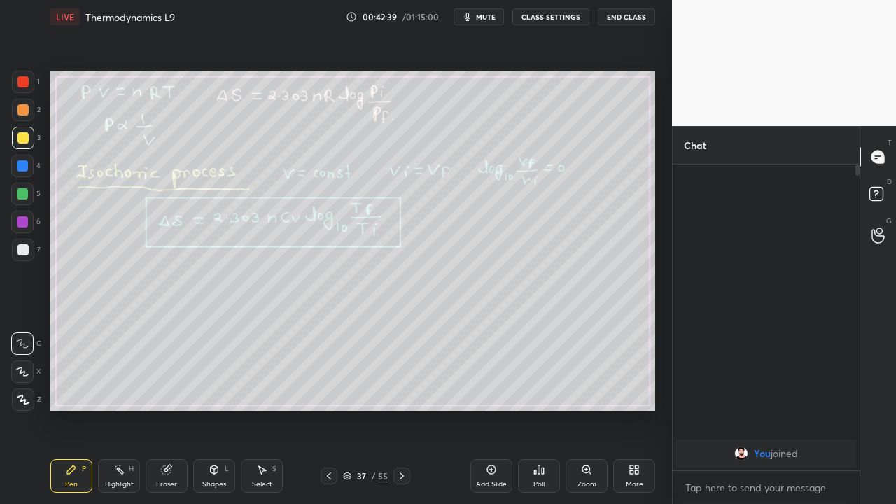
click at [329, 415] on icon at bounding box center [328, 476] width 11 height 11
click at [327, 415] on icon at bounding box center [328, 476] width 11 height 11
click at [325, 415] on div at bounding box center [329, 476] width 17 height 17
click at [329, 415] on icon at bounding box center [328, 476] width 11 height 11
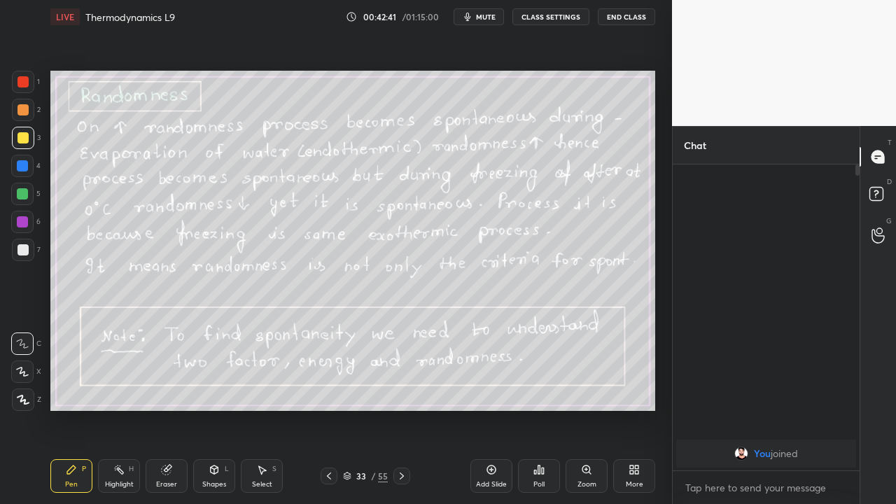
click at [328, 415] on icon at bounding box center [328, 476] width 11 height 11
click at [327, 415] on icon at bounding box center [328, 476] width 11 height 11
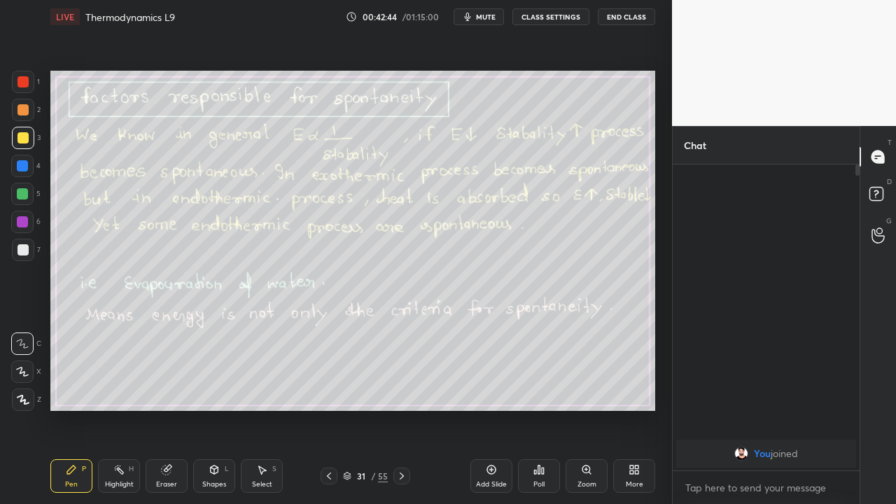
click at [323, 415] on div at bounding box center [329, 476] width 17 height 17
click at [328, 415] on icon at bounding box center [329, 476] width 4 height 7
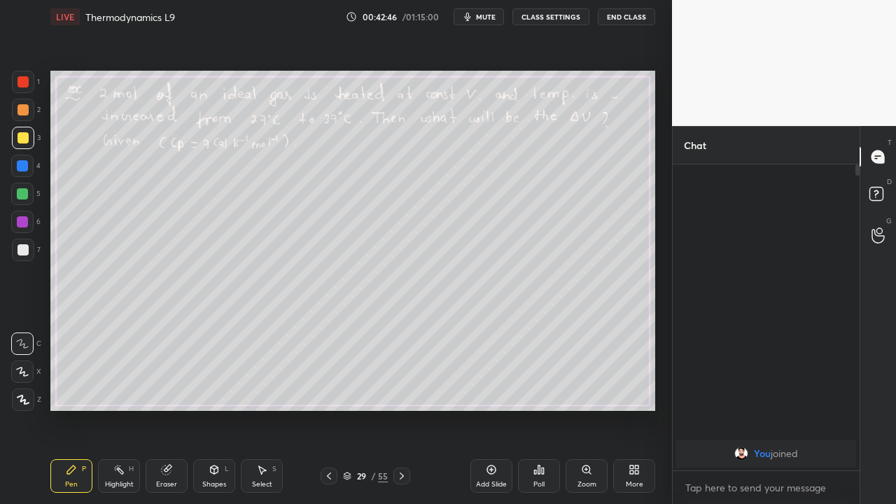
click at [323, 415] on div at bounding box center [329, 476] width 17 height 17
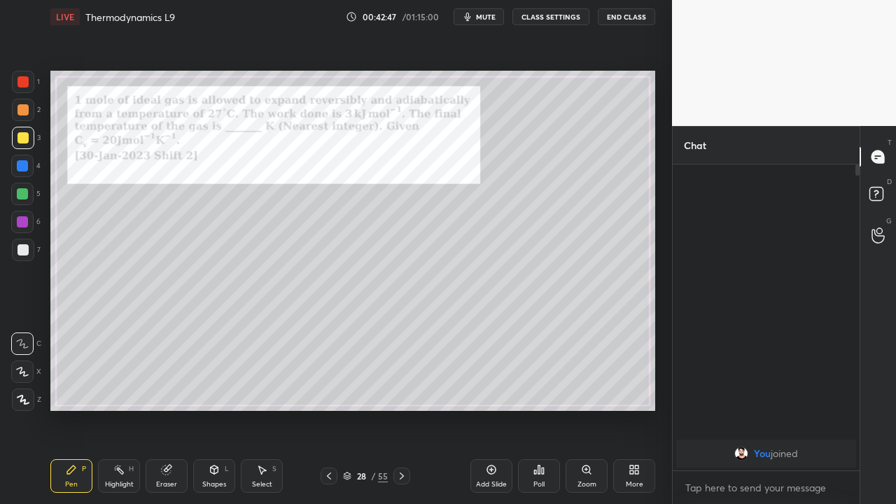
click at [401, 415] on icon at bounding box center [401, 476] width 11 height 11
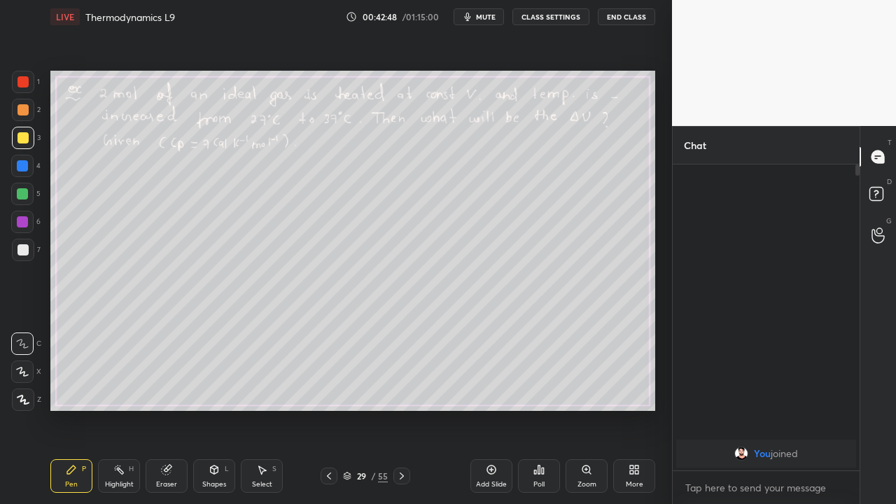
click at [329, 415] on icon at bounding box center [328, 476] width 11 height 11
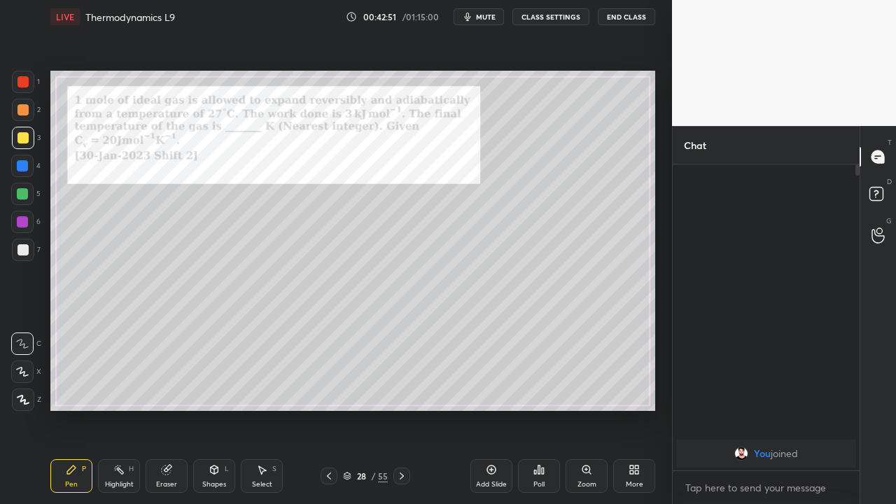
click at [401, 415] on div at bounding box center [402, 476] width 17 height 17
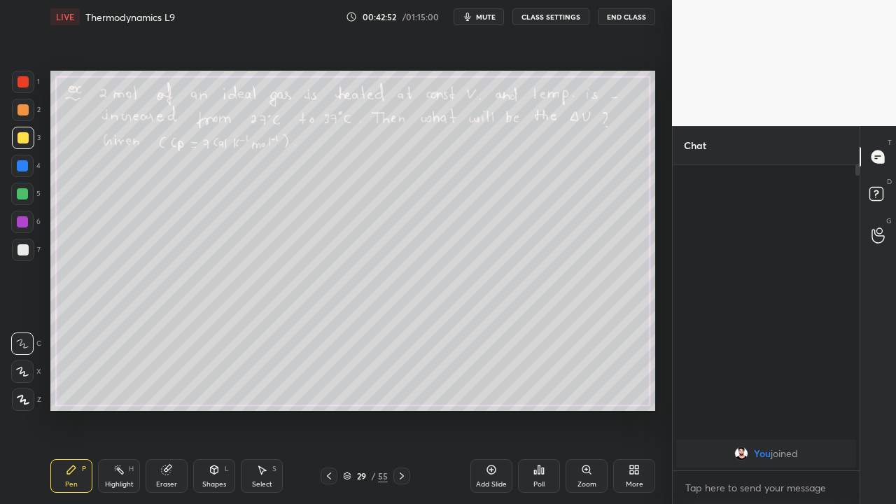
click at [401, 415] on icon at bounding box center [401, 476] width 11 height 11
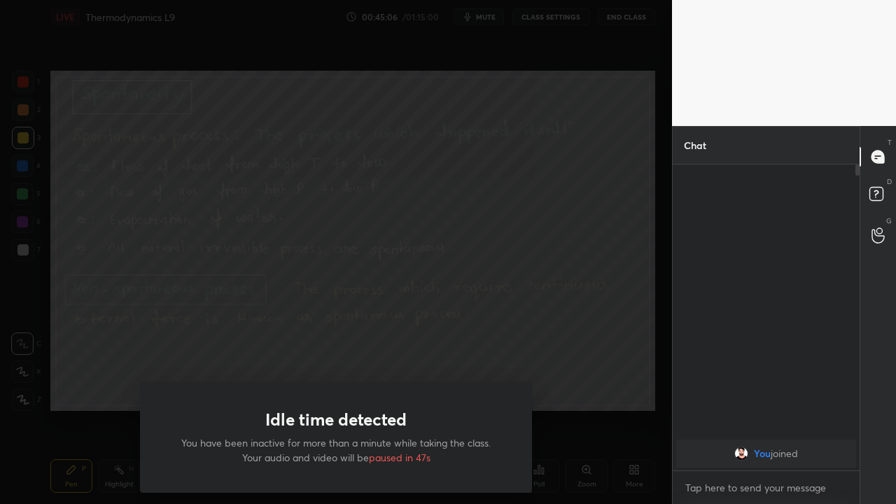
click at [640, 412] on div "Idle time detected You have been inactive for more than a minute while taking t…" at bounding box center [336, 252] width 672 height 504
click at [585, 403] on div "Idle time detected You have been inactive for more than a minute while taking t…" at bounding box center [336, 252] width 672 height 504
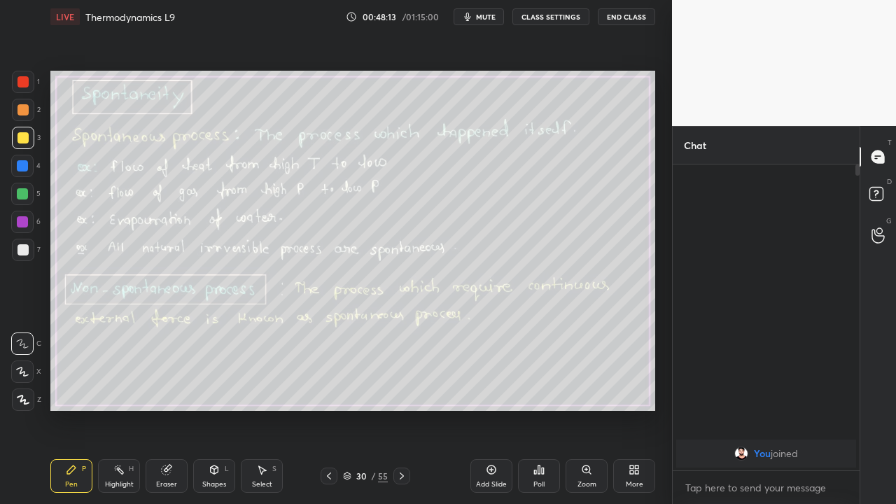
click at [401, 415] on icon at bounding box center [401, 476] width 11 height 11
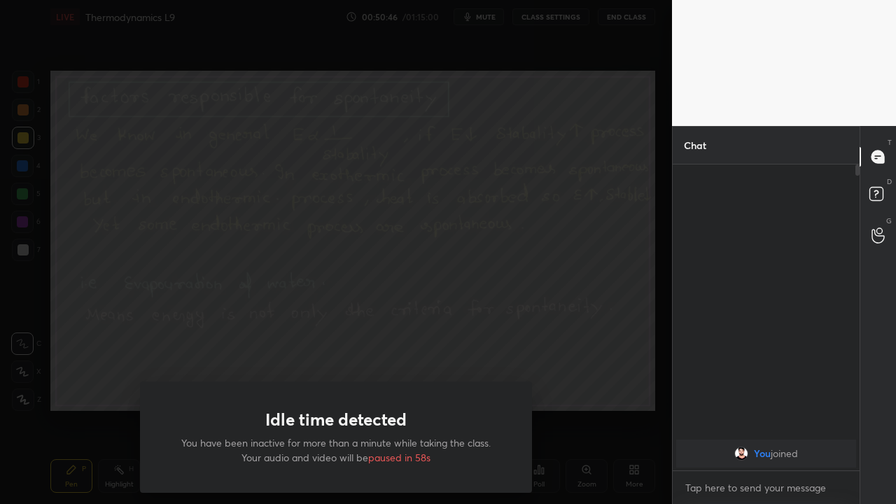
click at [565, 415] on div "Idle time detected You have been inactive for more than a minute while taking t…" at bounding box center [336, 252] width 672 height 504
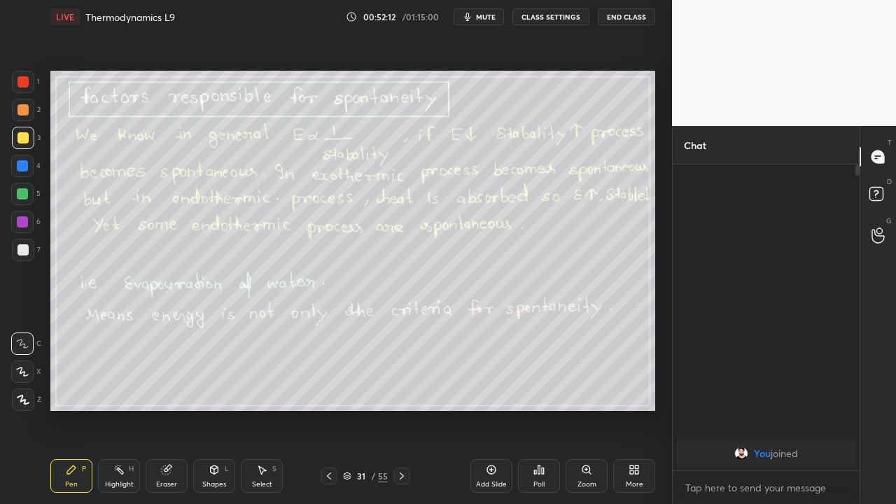
click at [401, 415] on icon at bounding box center [401, 476] width 11 height 11
click at [400, 415] on icon at bounding box center [401, 476] width 11 height 11
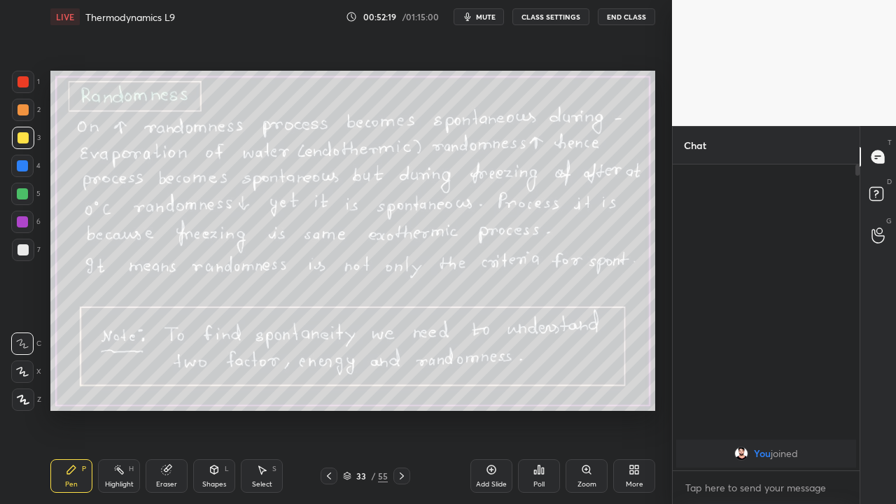
click at [329, 415] on icon at bounding box center [328, 476] width 11 height 11
click at [401, 415] on icon at bounding box center [401, 476] width 11 height 11
click at [330, 415] on icon at bounding box center [329, 476] width 4 height 7
click at [327, 415] on icon at bounding box center [328, 476] width 11 height 11
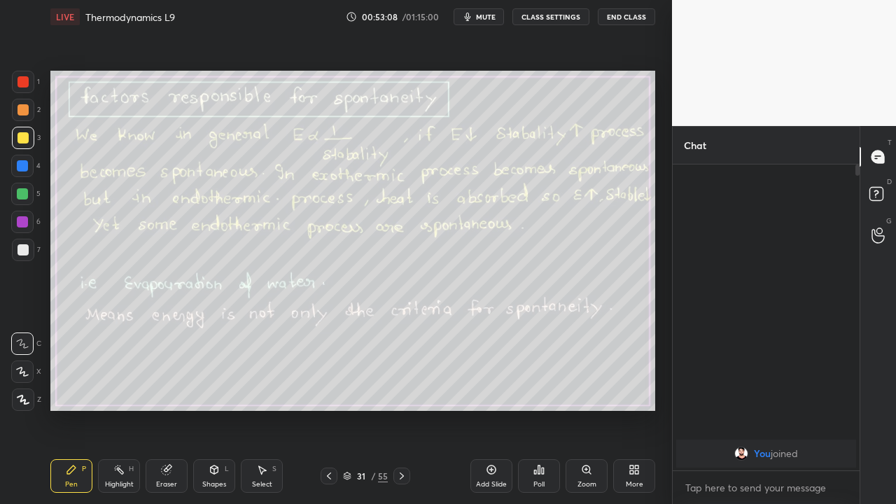
click at [403, 415] on icon at bounding box center [401, 476] width 11 height 11
click at [408, 415] on div at bounding box center [402, 476] width 17 height 17
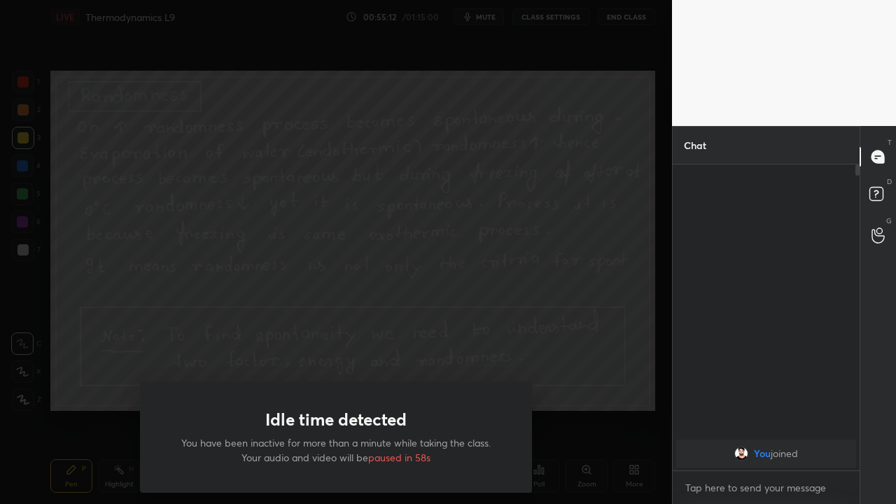
click at [627, 388] on div "Idle time detected You have been inactive for more than a minute while taking t…" at bounding box center [336, 252] width 672 height 504
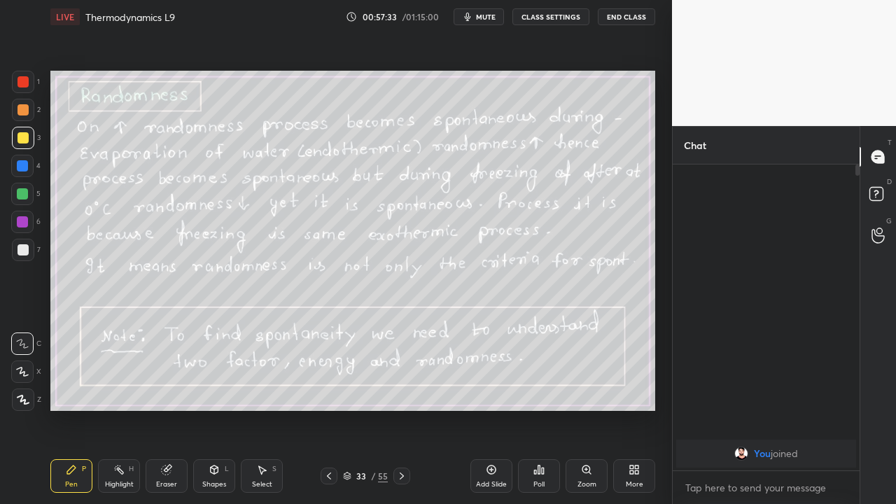
click at [373, 415] on div "Setting up your live class Poll for secs No correct answer Start poll" at bounding box center [353, 241] width 616 height 415
click at [401, 415] on icon at bounding box center [401, 476] width 11 height 11
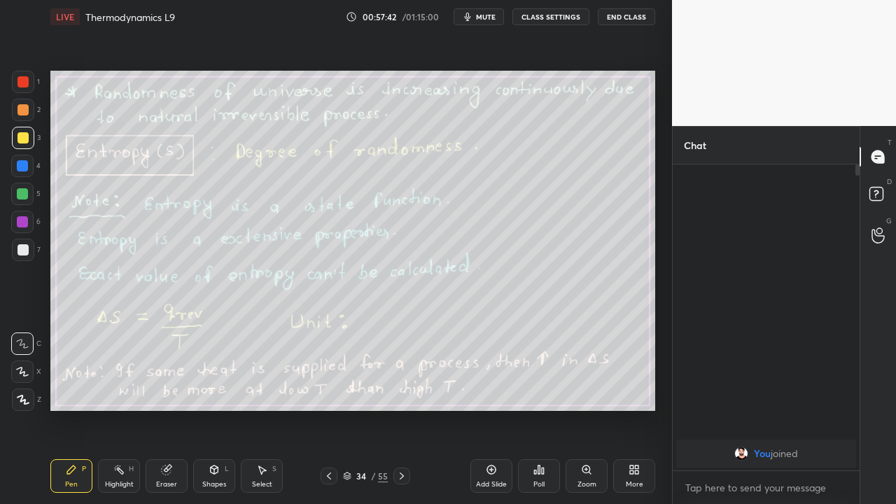
click at [329, 415] on icon at bounding box center [328, 476] width 11 height 11
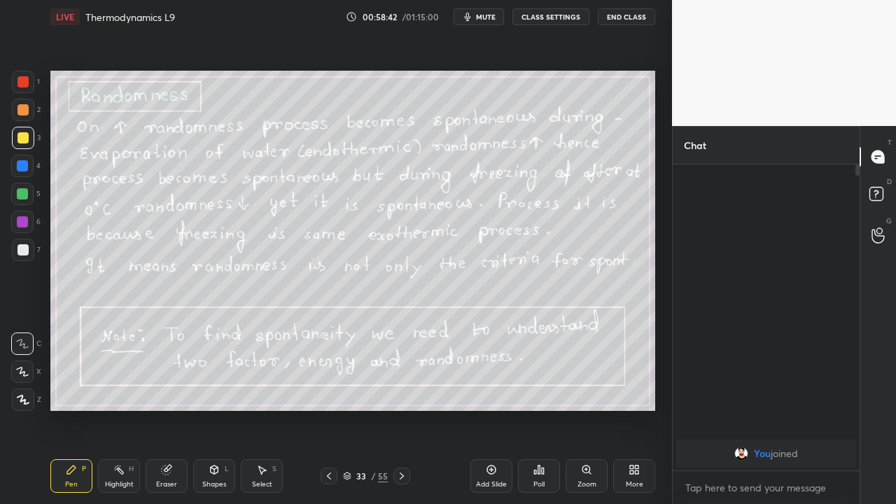
click at [402, 415] on icon at bounding box center [402, 476] width 4 height 7
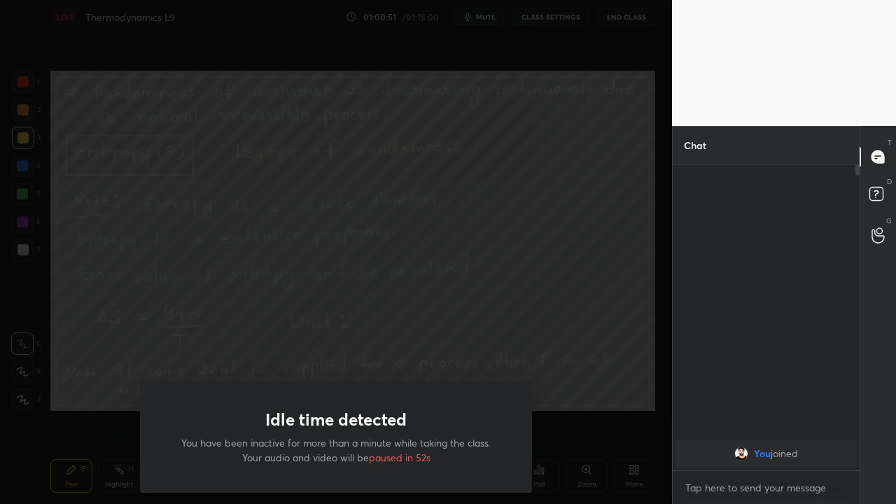
click at [278, 359] on div "Idle time detected You have been inactive for more than a minute while taking t…" at bounding box center [336, 252] width 672 height 504
click at [679, 415] on div "You joined" at bounding box center [766, 318] width 187 height 306
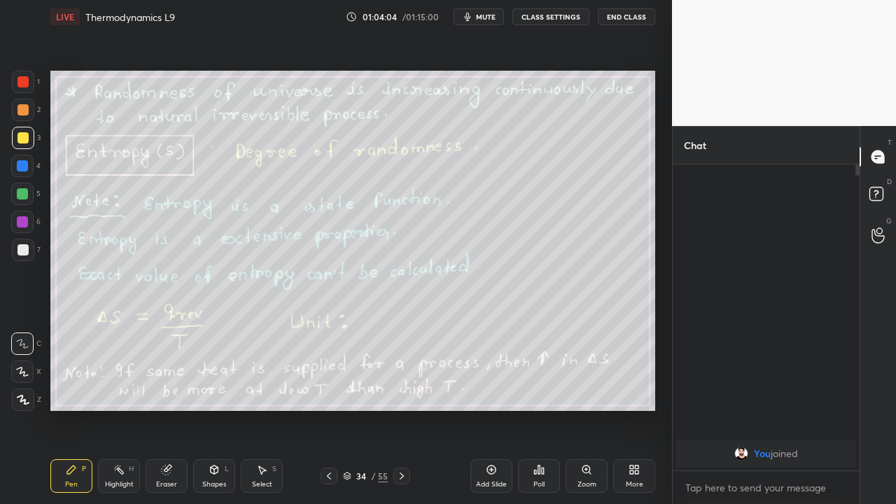
click at [401, 415] on icon at bounding box center [401, 476] width 11 height 11
click at [326, 415] on div at bounding box center [329, 476] width 17 height 17
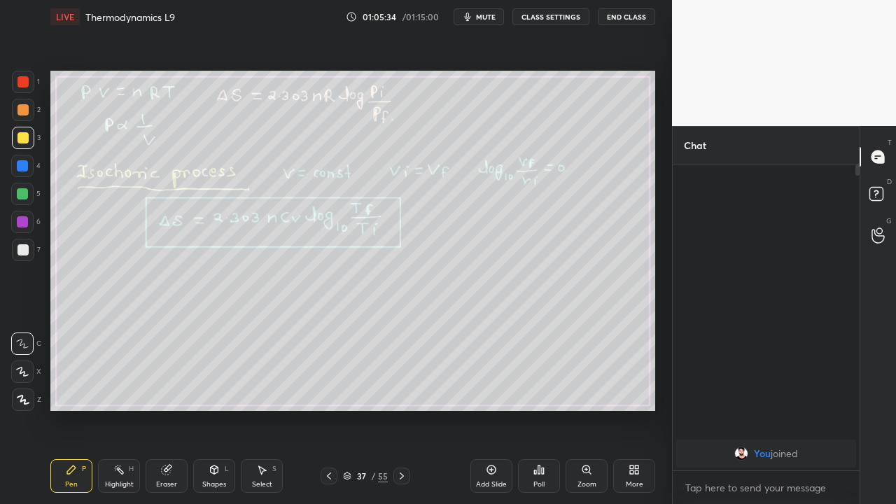
click at [323, 415] on div at bounding box center [329, 476] width 17 height 17
click at [617, 19] on button "End Class" at bounding box center [626, 16] width 57 height 17
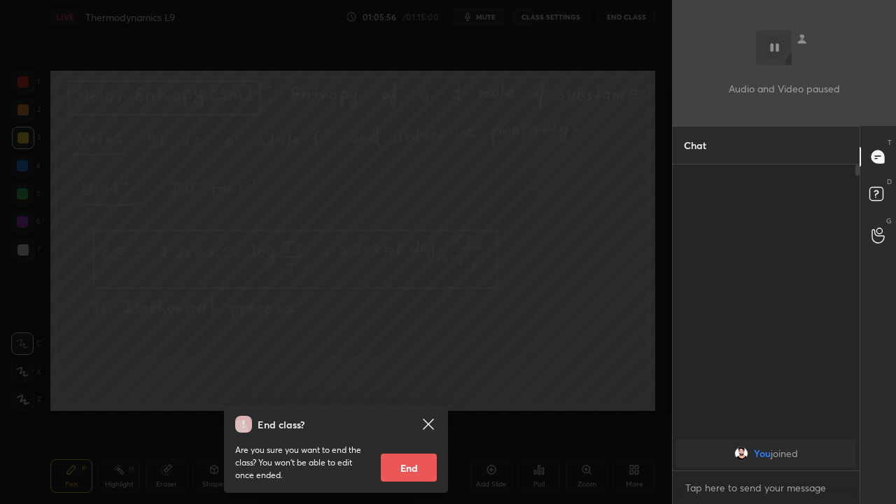
click at [414, 415] on button "End" at bounding box center [409, 468] width 56 height 28
type textarea "x"
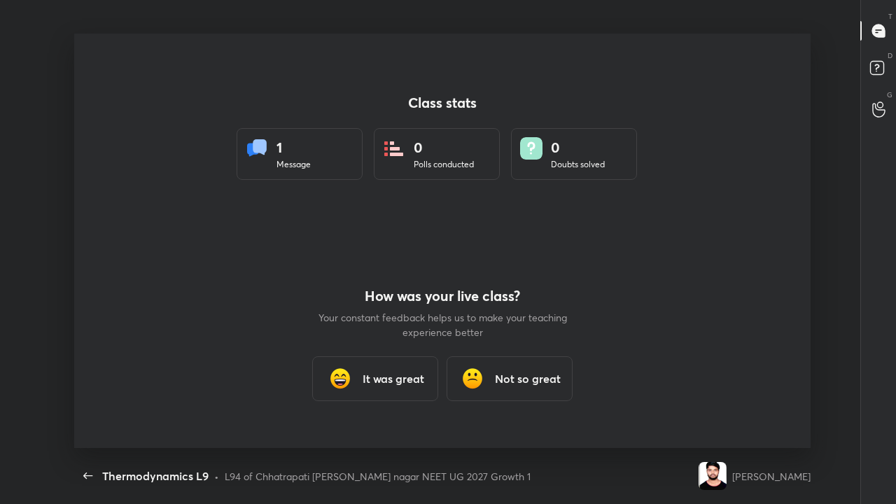
scroll to position [0, 0]
click at [376, 376] on h3 "It was great" at bounding box center [394, 378] width 62 height 17
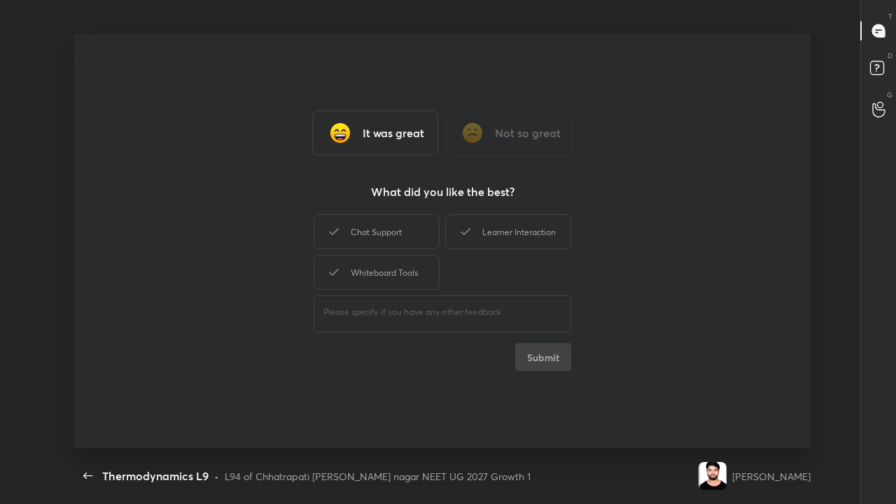
click at [482, 241] on div "Learner Interaction" at bounding box center [508, 231] width 126 height 35
click at [478, 246] on div "Learner Interaction" at bounding box center [508, 231] width 126 height 35
click at [524, 238] on div "Learner Interaction" at bounding box center [508, 231] width 126 height 35
click at [517, 343] on button "Submit" at bounding box center [543, 357] width 56 height 28
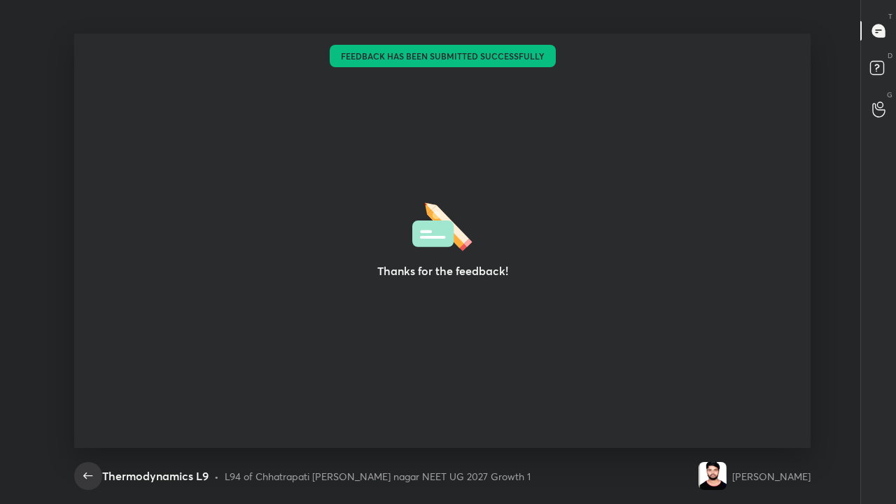
click at [94, 415] on icon "button" at bounding box center [88, 476] width 17 height 17
